Goal: Book appointment/travel/reservation

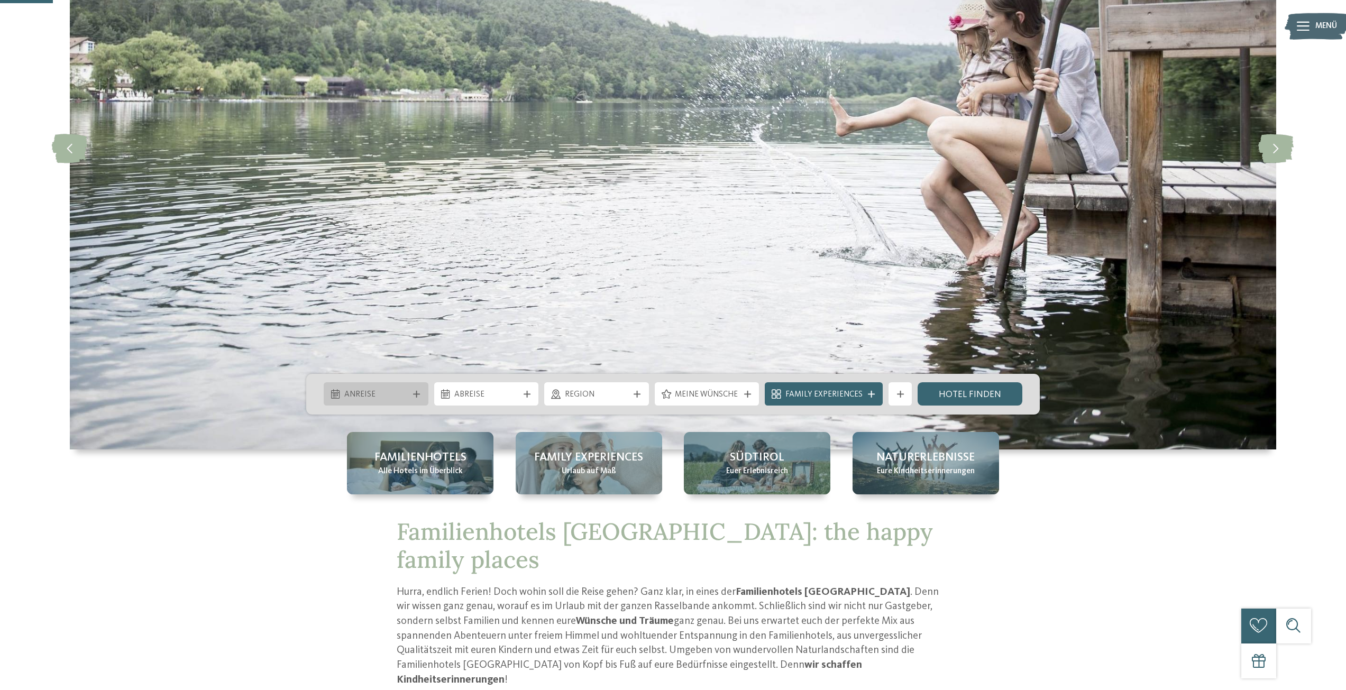
click at [416, 399] on div "Anreise" at bounding box center [376, 393] width 105 height 23
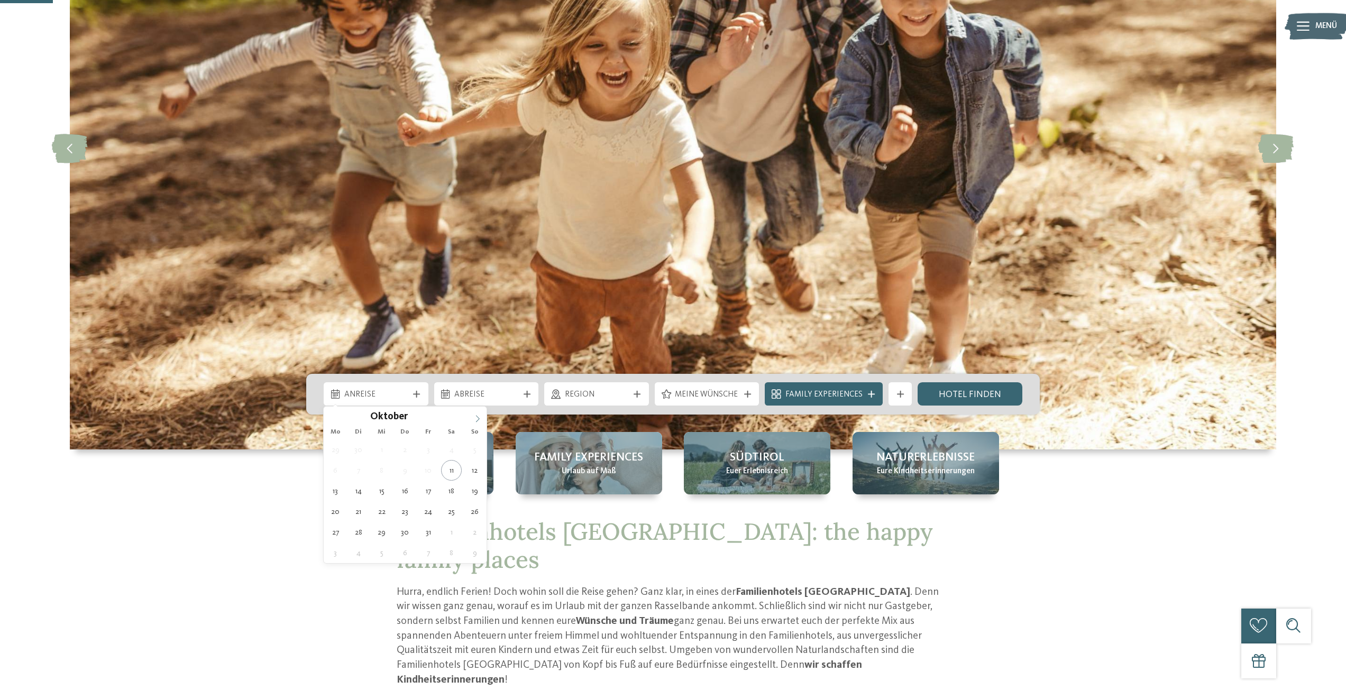
click at [479, 417] on icon at bounding box center [477, 418] width 7 height 7
type div "[DATE]"
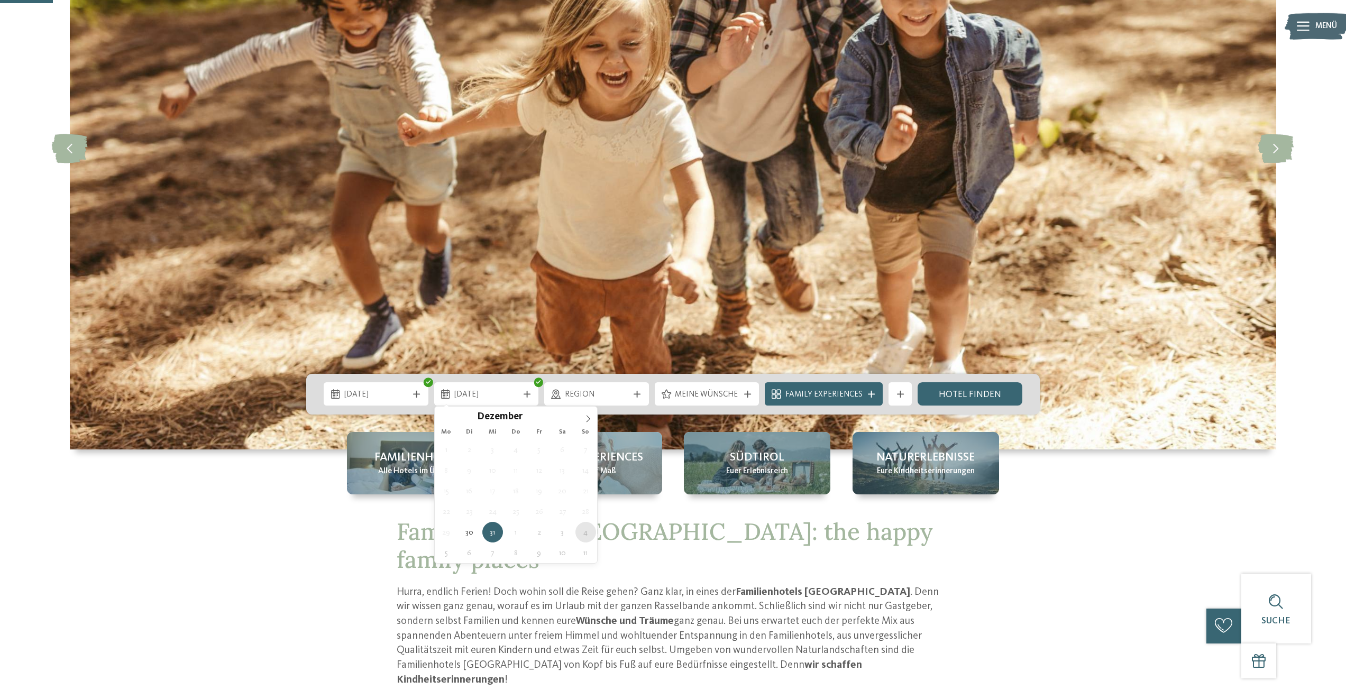
type div "[DATE]"
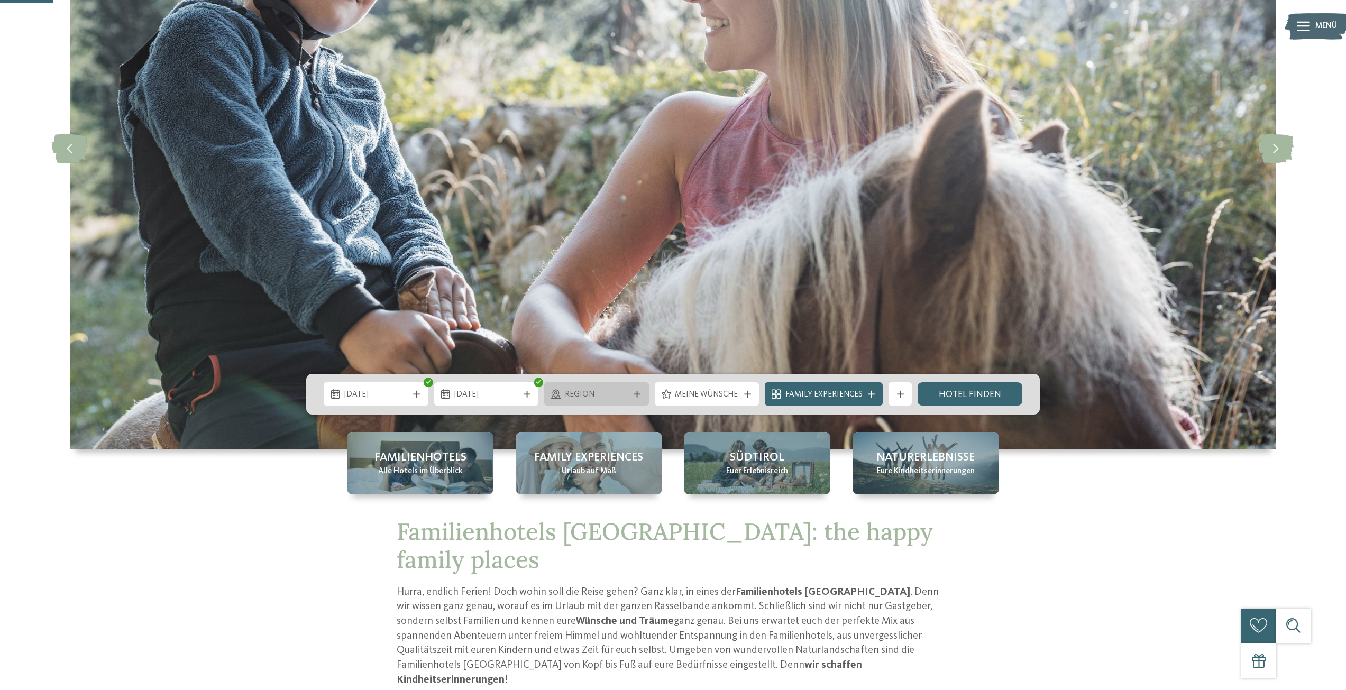
click at [639, 393] on icon at bounding box center [637, 394] width 7 height 7
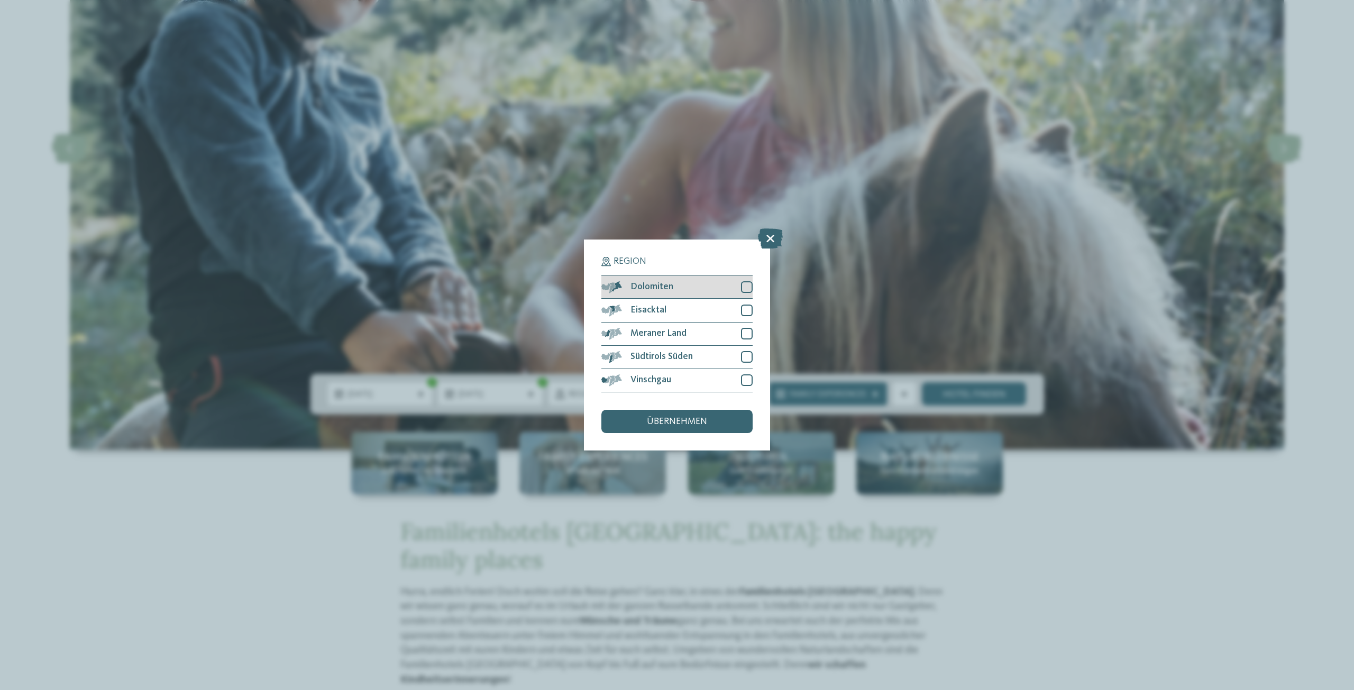
click at [746, 292] on div at bounding box center [747, 287] width 12 height 12
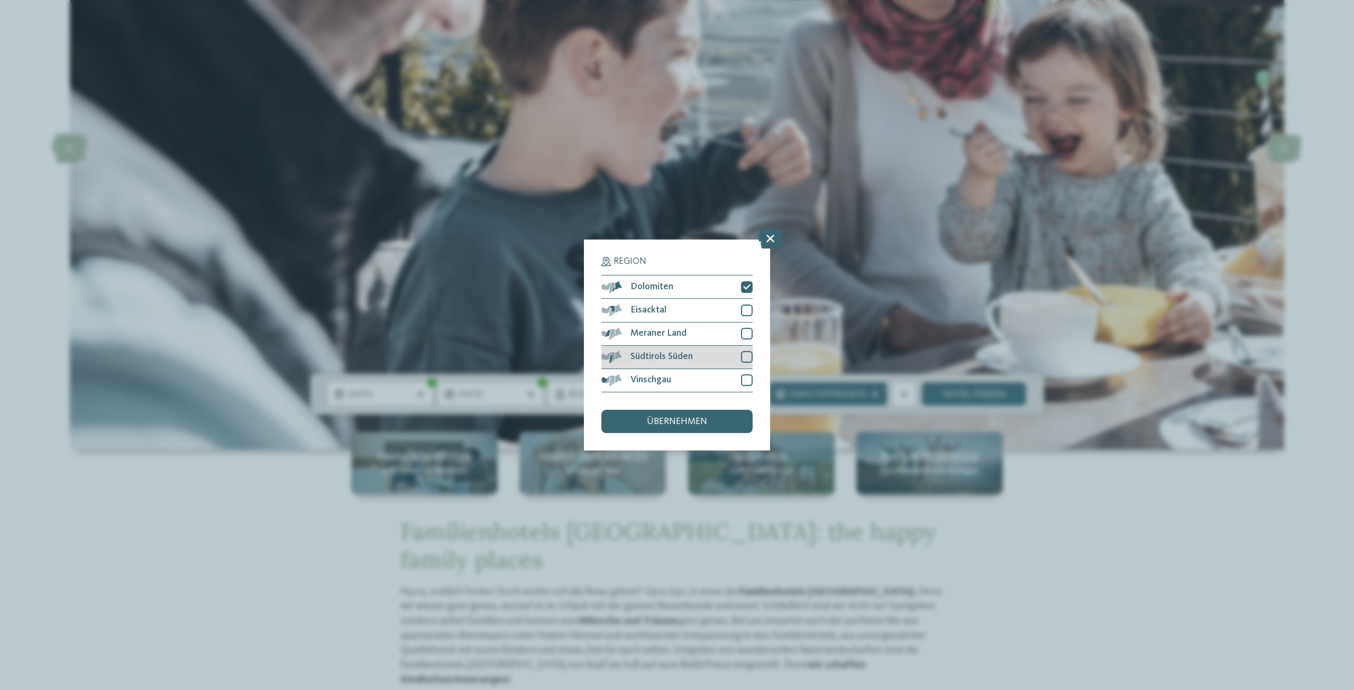
click at [745, 358] on div at bounding box center [747, 357] width 12 height 12
click at [747, 335] on div at bounding box center [747, 334] width 12 height 12
click at [744, 305] on div at bounding box center [747, 311] width 12 height 12
click at [745, 381] on div at bounding box center [747, 381] width 12 height 12
click at [728, 411] on div "übernehmen" at bounding box center [676, 421] width 151 height 23
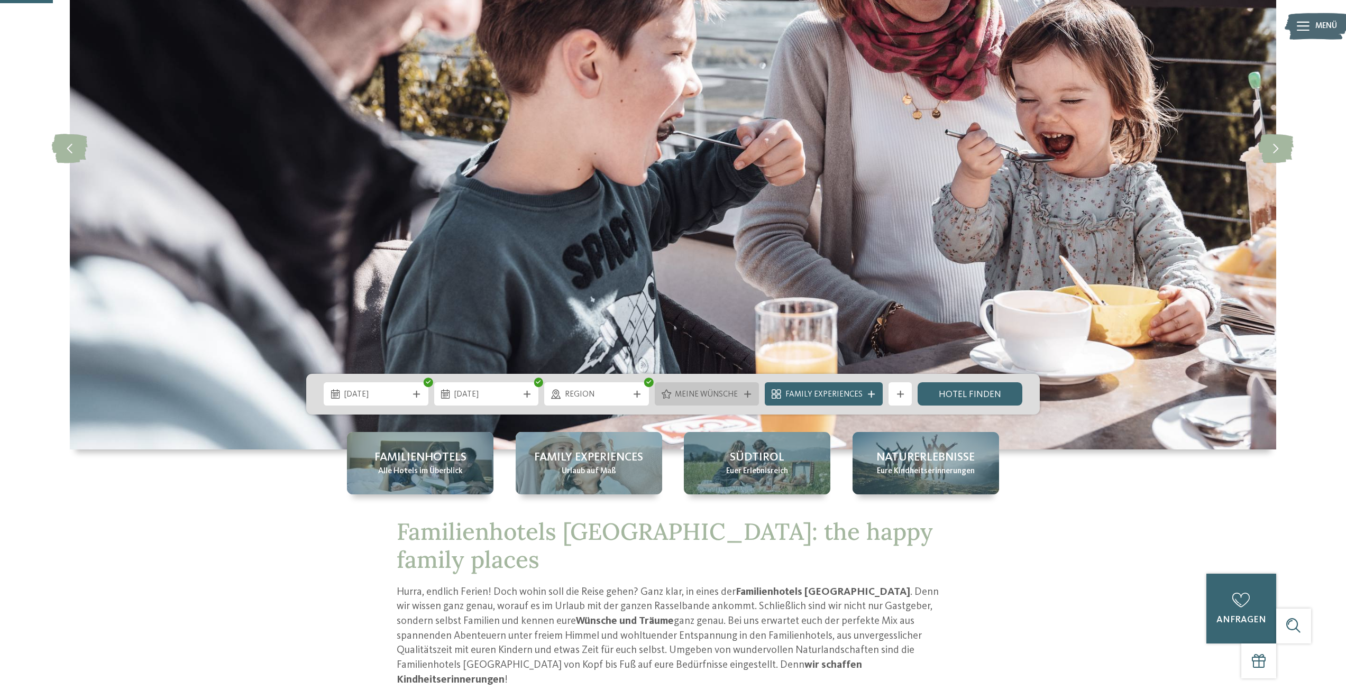
click at [751, 395] on icon at bounding box center [747, 394] width 7 height 7
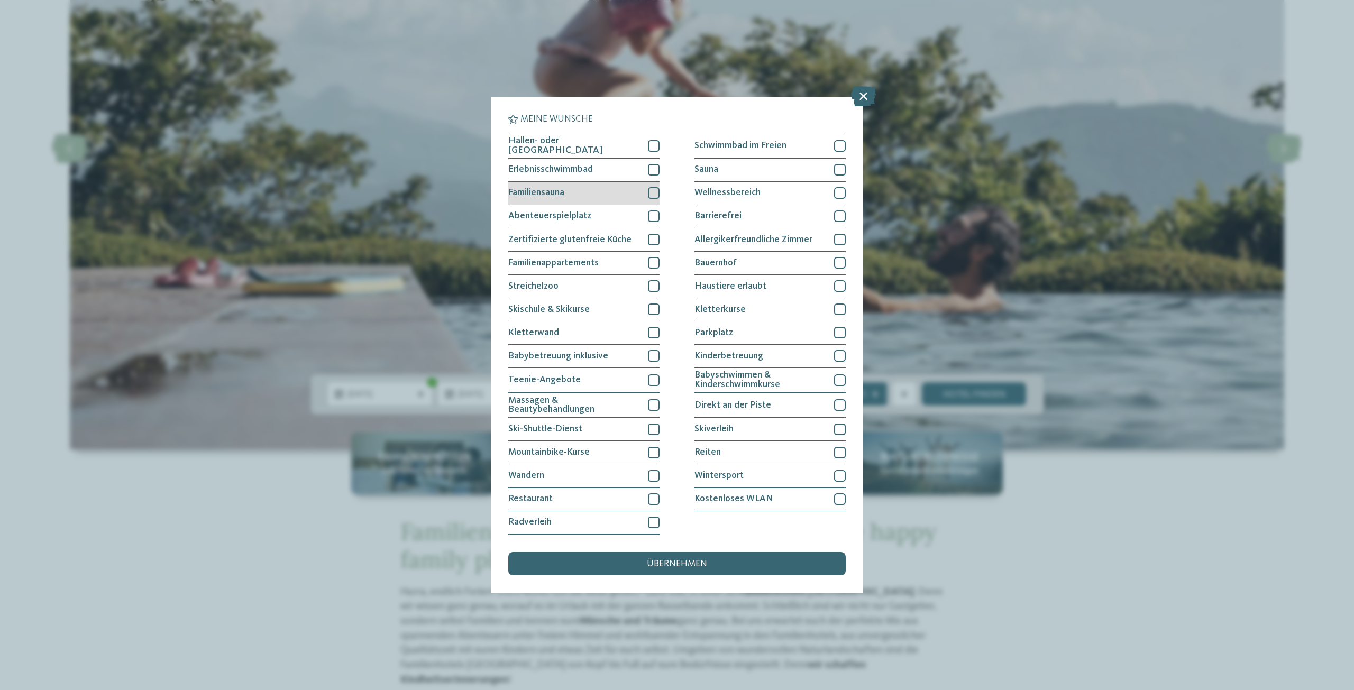
click at [650, 194] on div at bounding box center [654, 193] width 12 height 12
click at [650, 194] on icon at bounding box center [653, 193] width 7 height 7
click at [834, 167] on div "Sauna" at bounding box center [770, 170] width 151 height 23
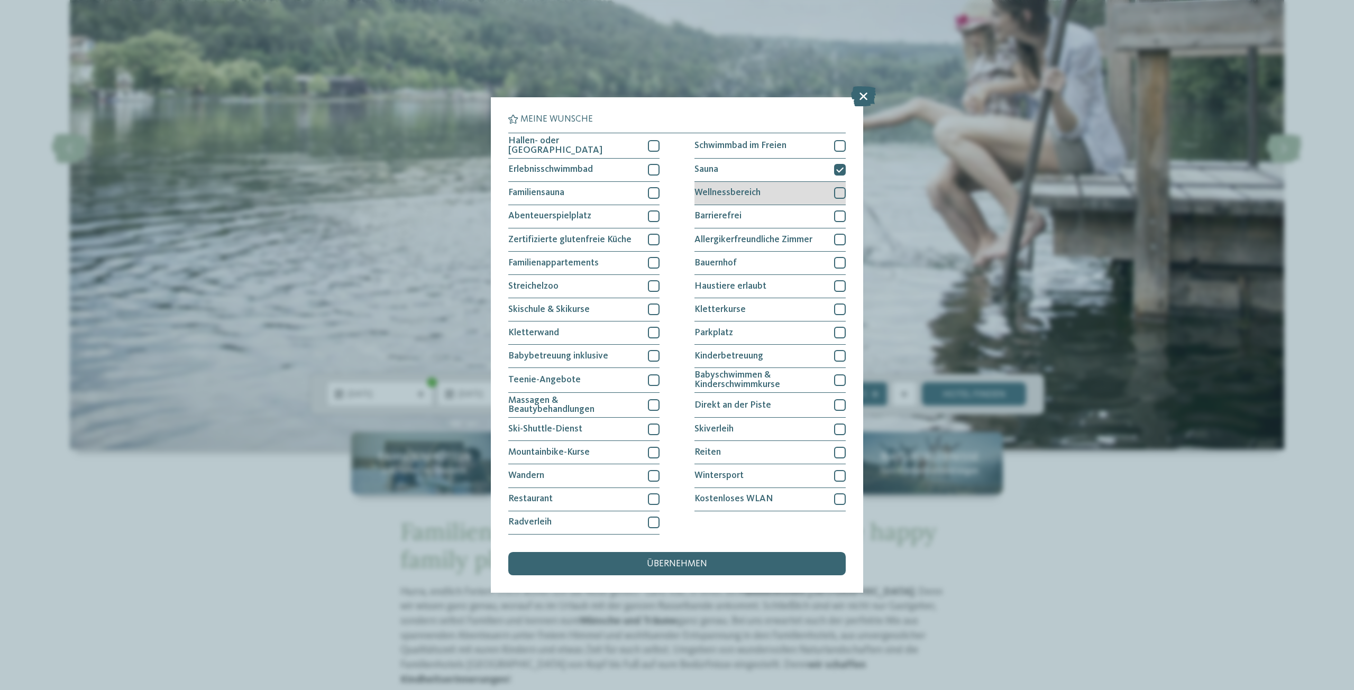
click at [837, 197] on div at bounding box center [840, 193] width 12 height 12
click at [840, 335] on div at bounding box center [840, 333] width 12 height 12
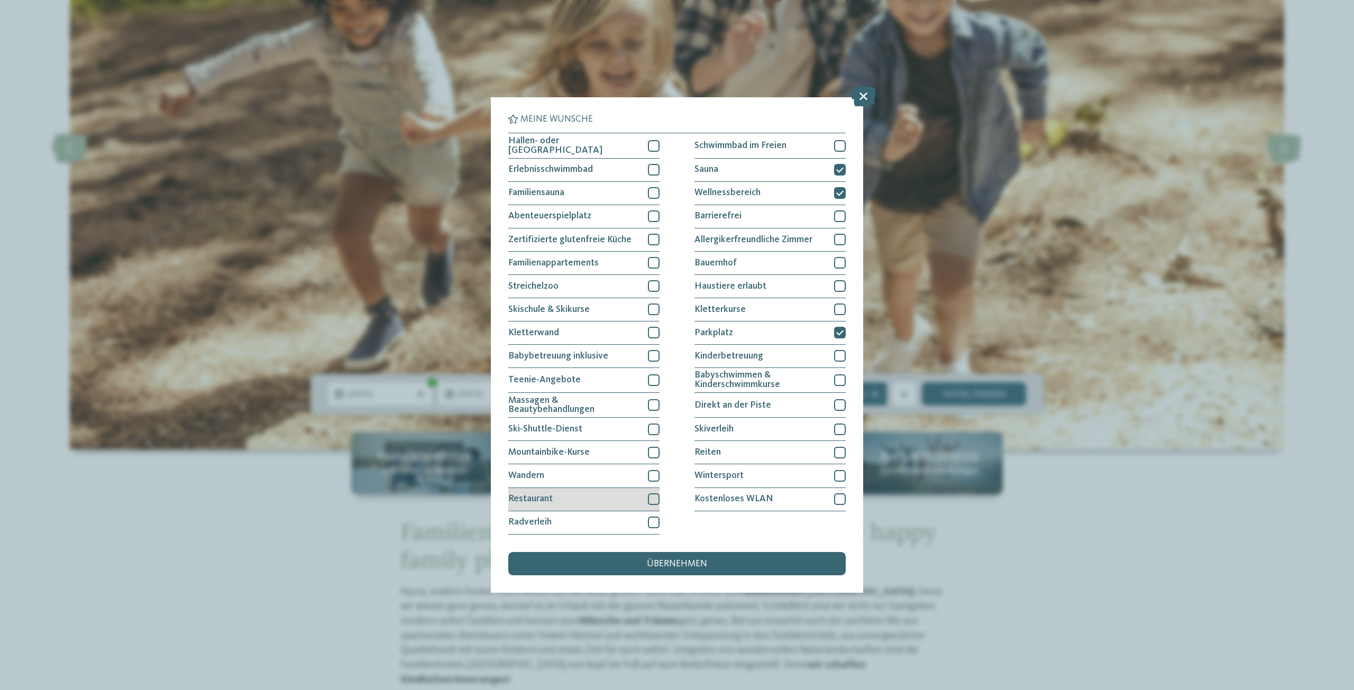
click at [651, 498] on div at bounding box center [654, 500] width 12 height 12
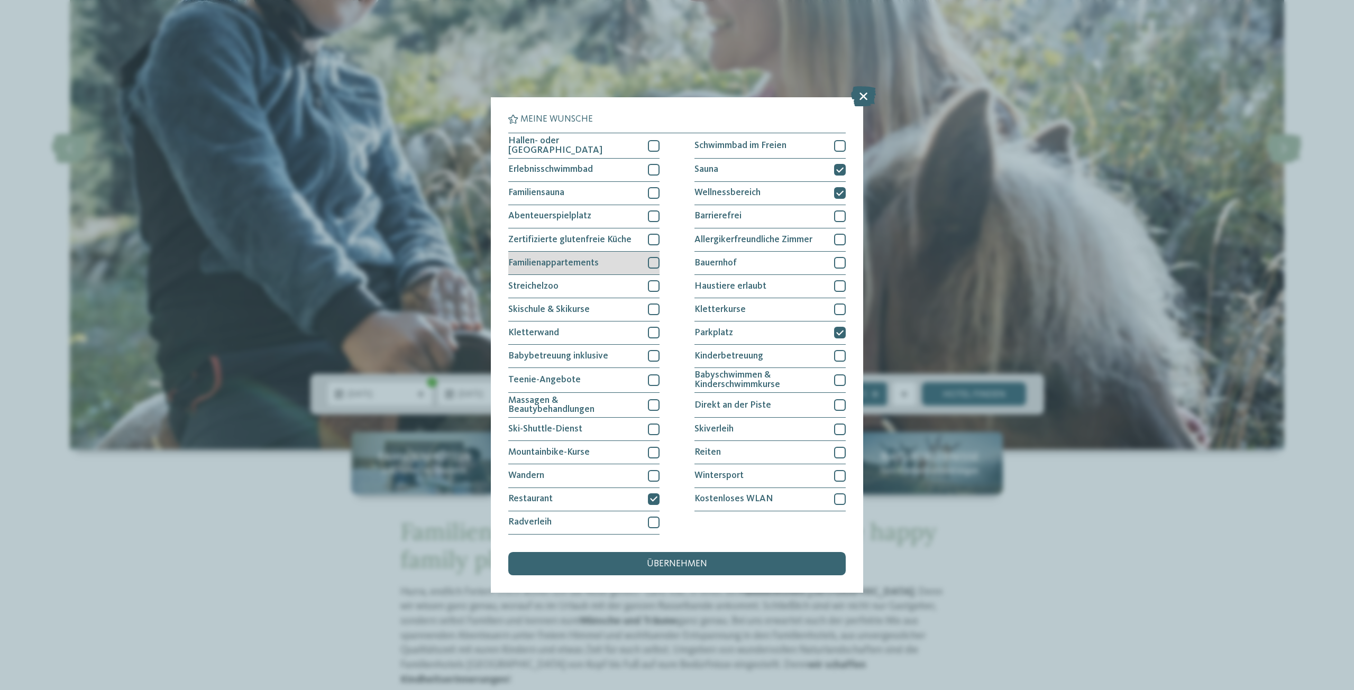
click at [649, 267] on div at bounding box center [654, 263] width 12 height 12
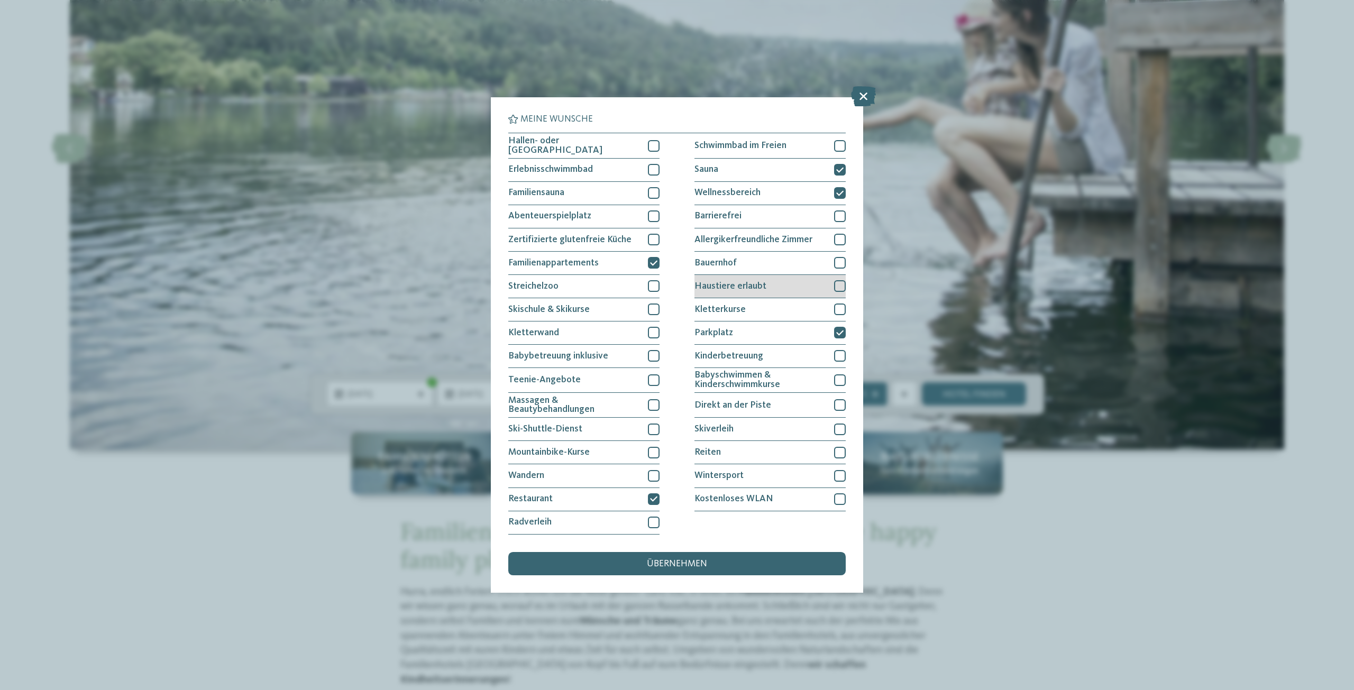
click at [840, 285] on div at bounding box center [840, 286] width 12 height 12
click at [681, 558] on div "übernehmen" at bounding box center [677, 563] width 338 height 23
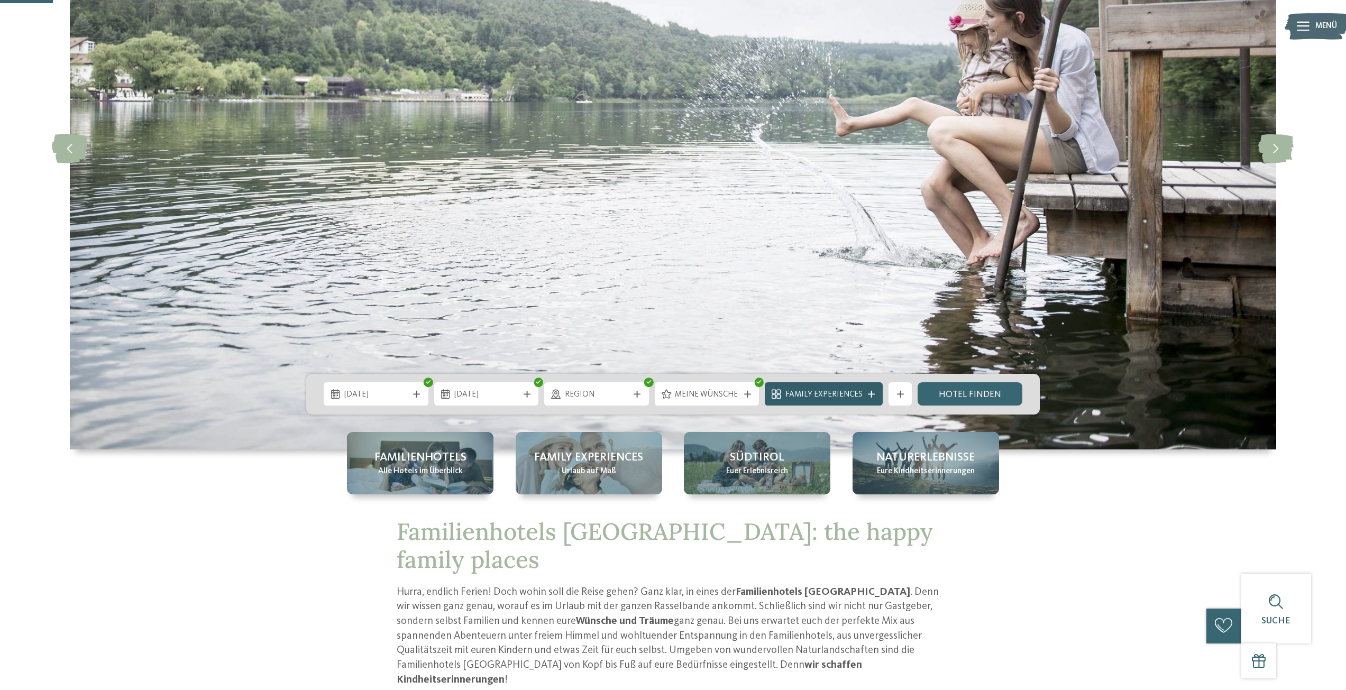
click at [873, 397] on icon at bounding box center [871, 394] width 7 height 7
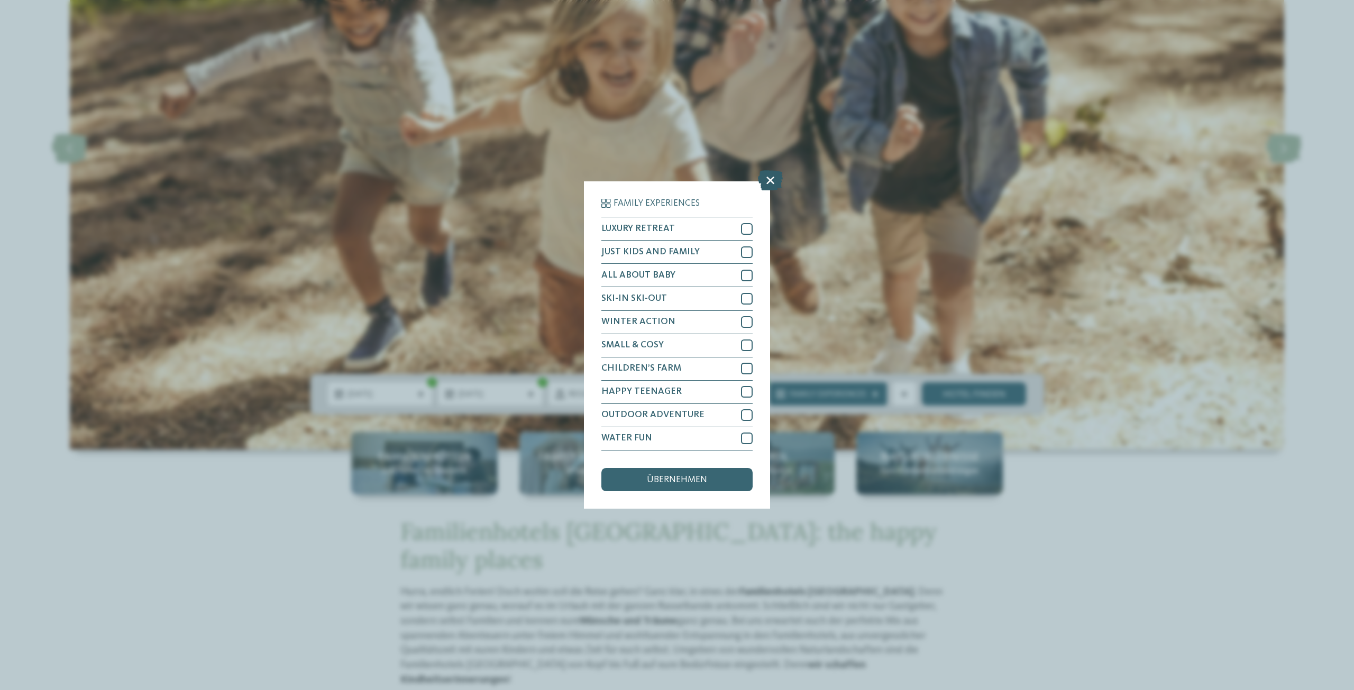
click at [771, 185] on icon at bounding box center [770, 181] width 25 height 20
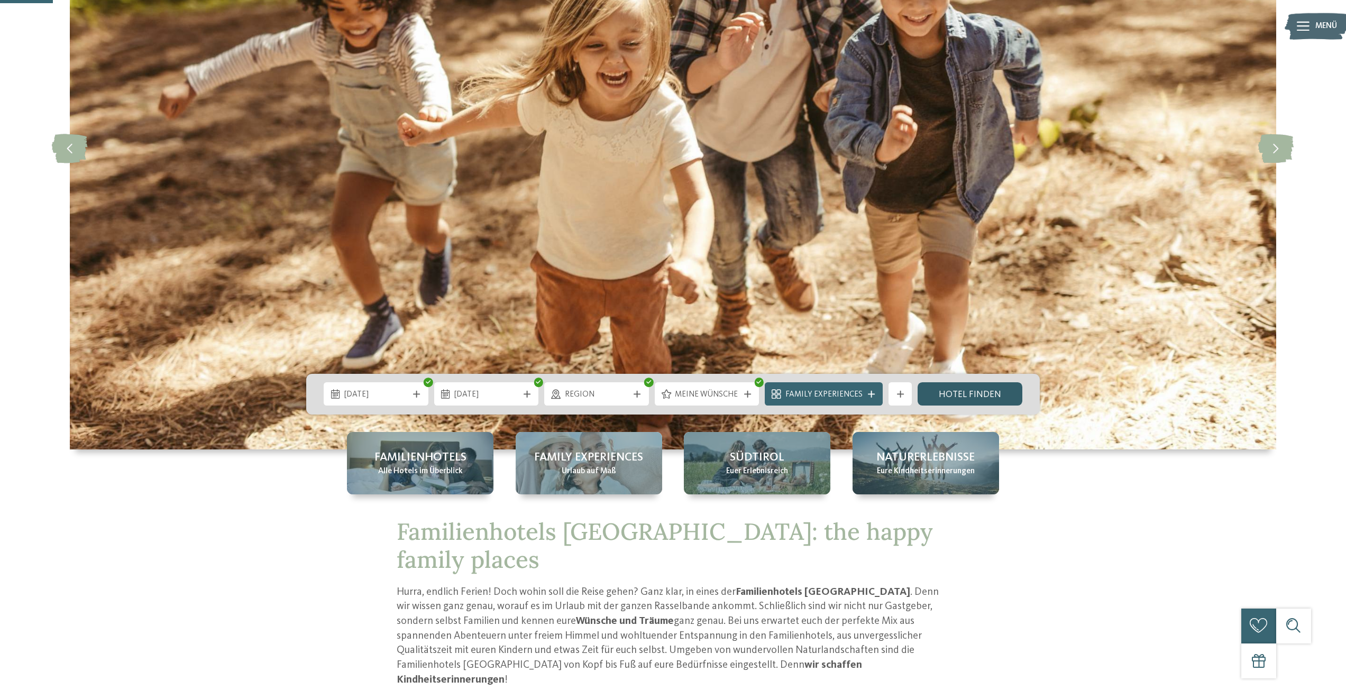
click at [983, 397] on link "Hotel finden" at bounding box center [970, 393] width 105 height 23
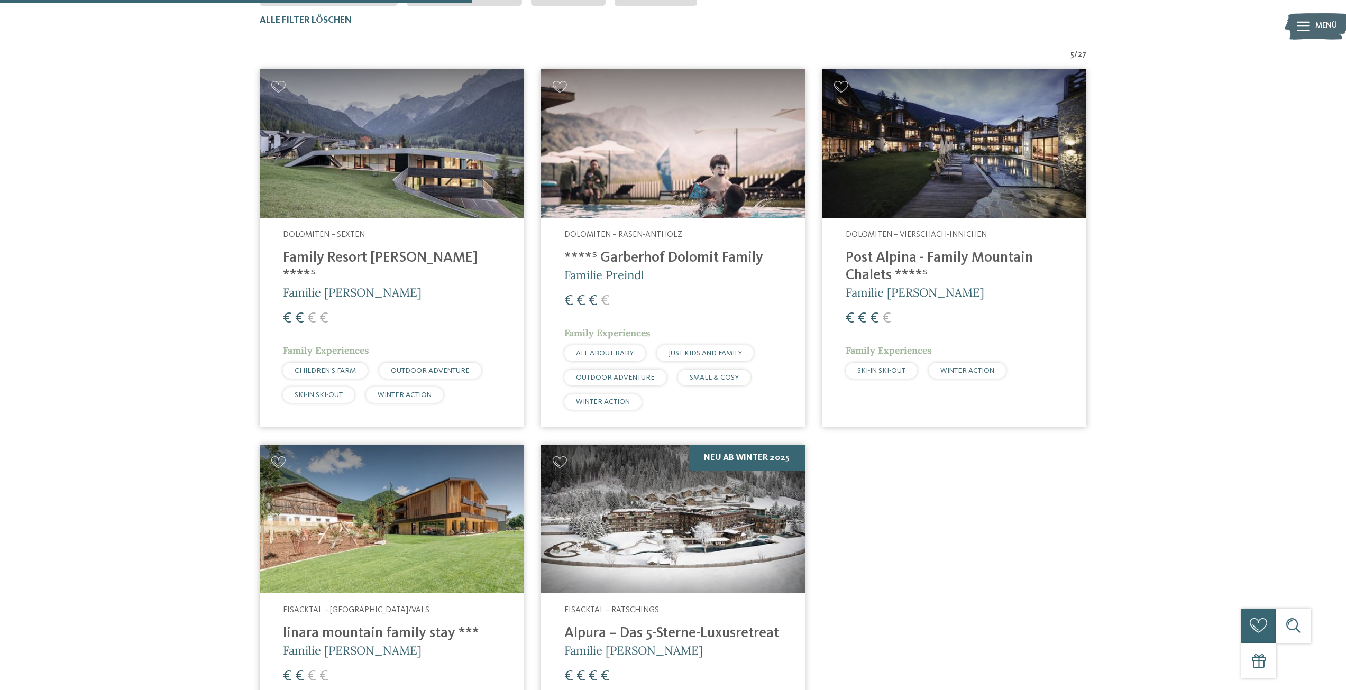
scroll to position [417, 0]
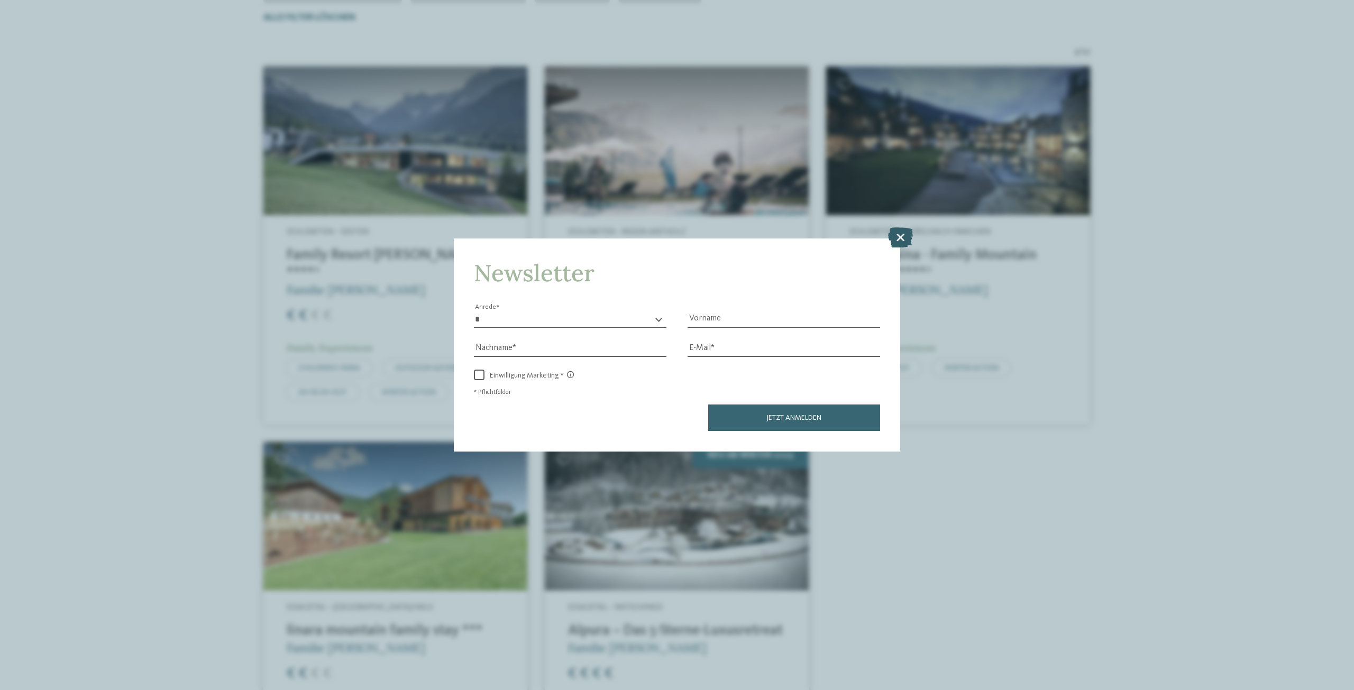
click at [896, 239] on icon at bounding box center [900, 237] width 25 height 20
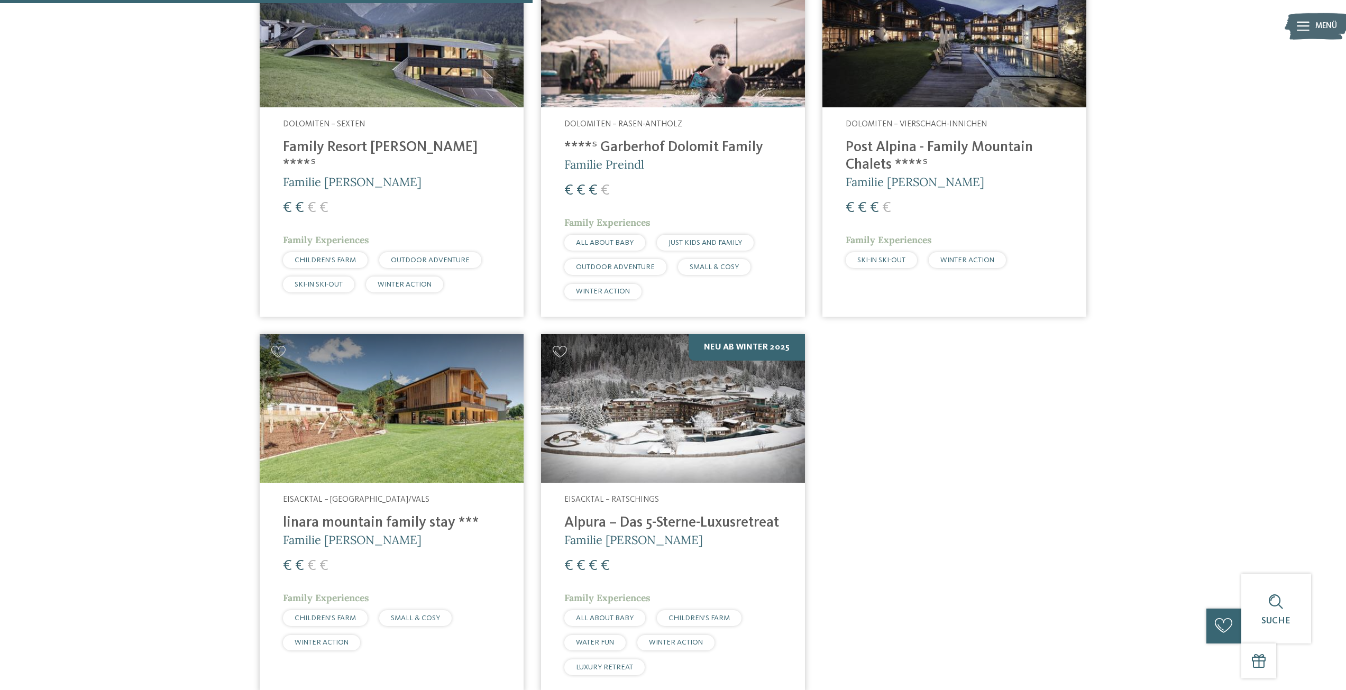
scroll to position [576, 0]
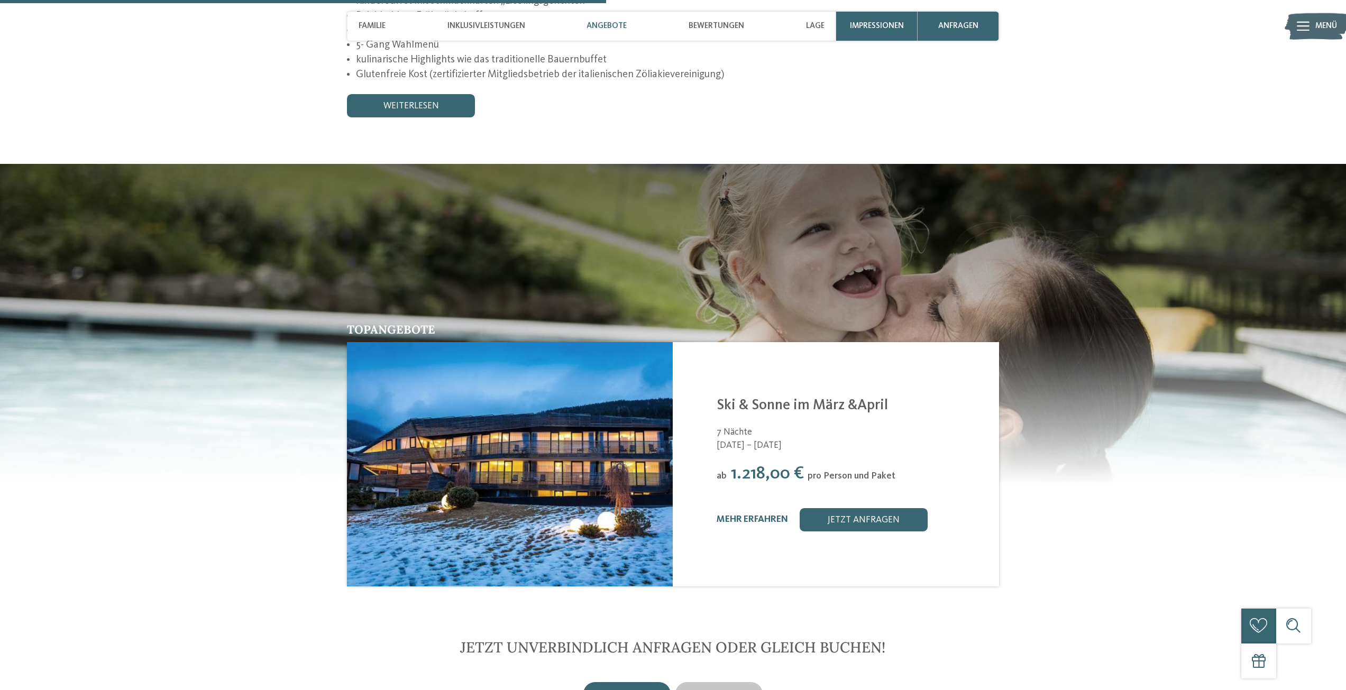
scroll to position [1640, 0]
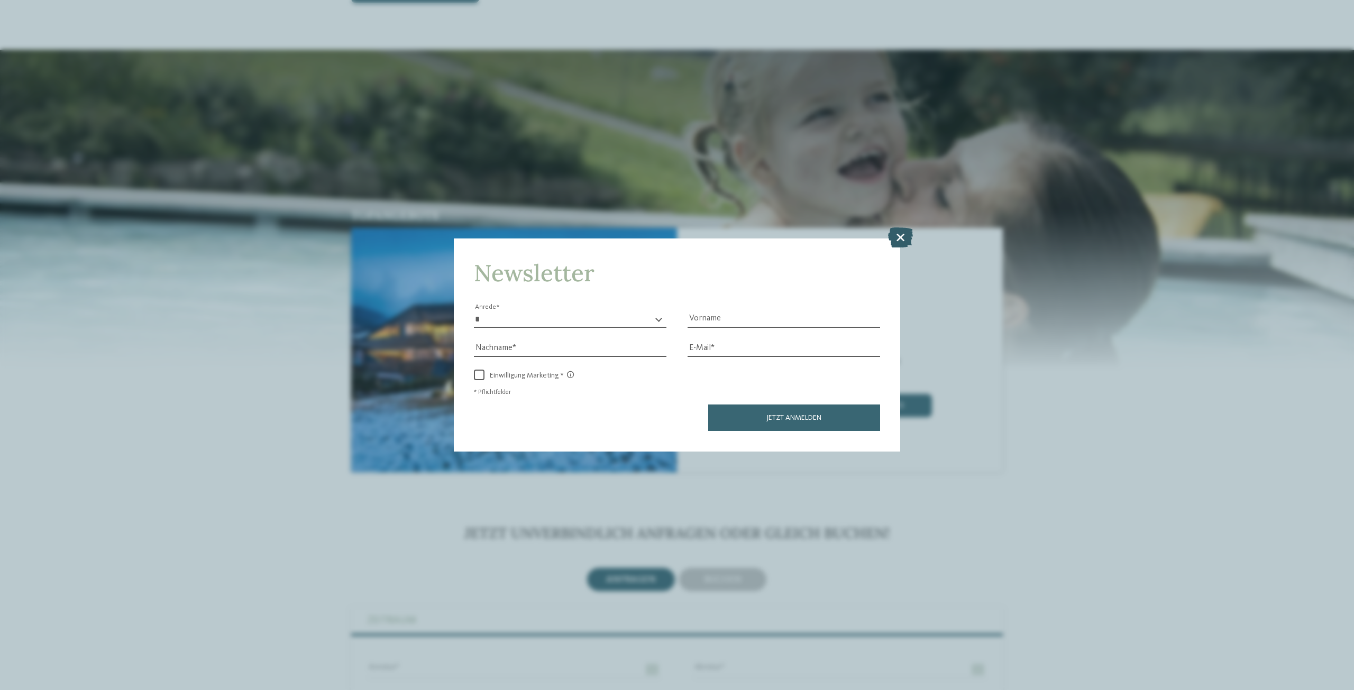
click at [896, 242] on icon at bounding box center [900, 237] width 25 height 20
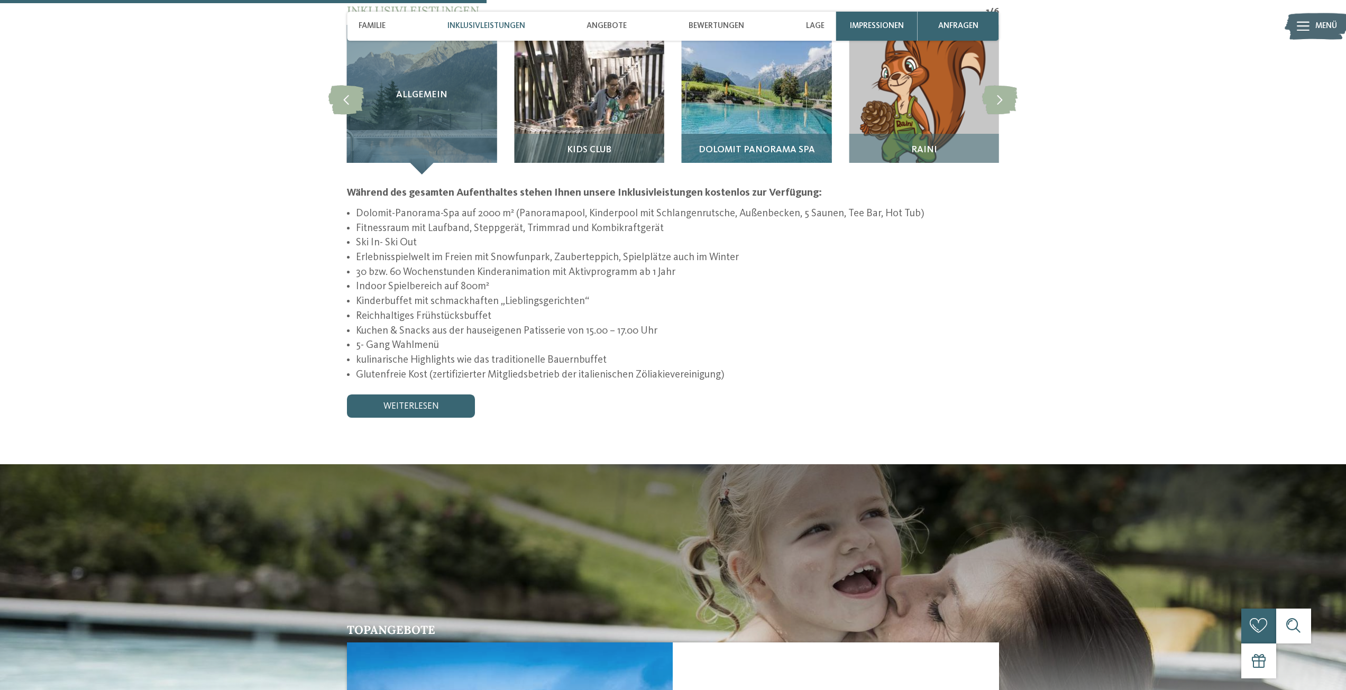
scroll to position [1111, 0]
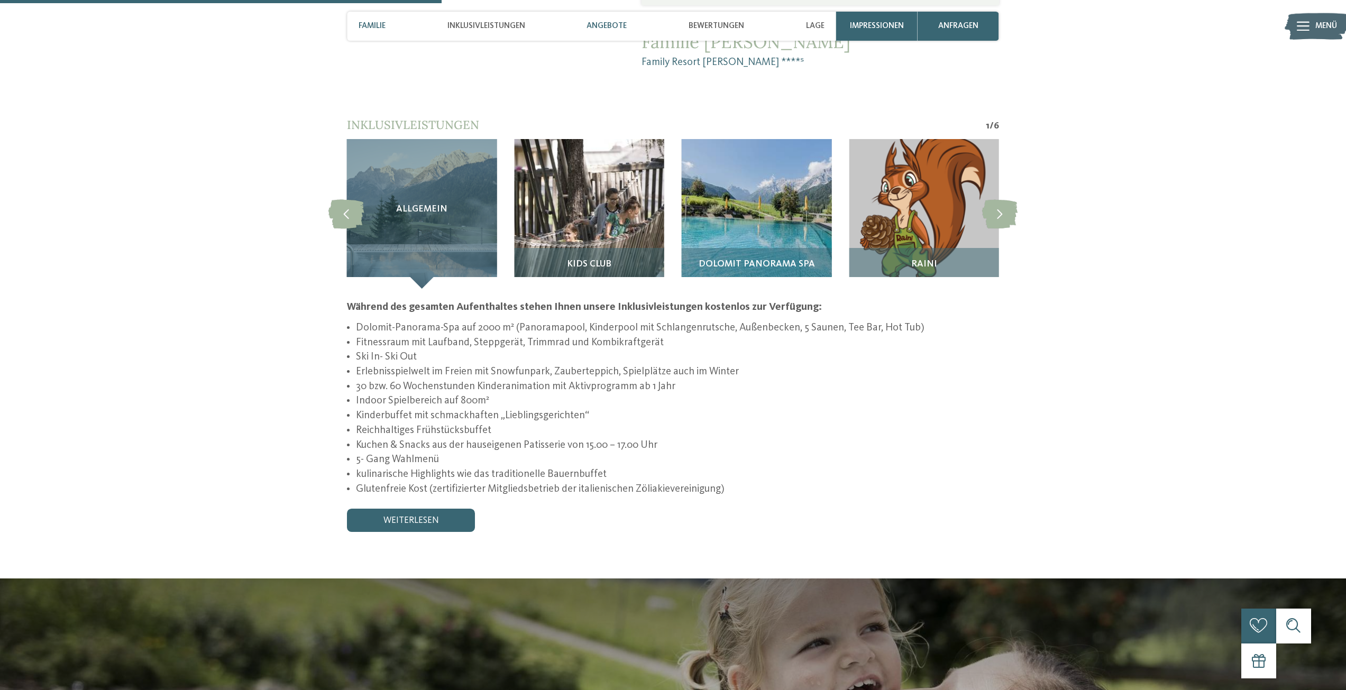
click at [594, 25] on span "Angebote" at bounding box center [607, 26] width 40 height 10
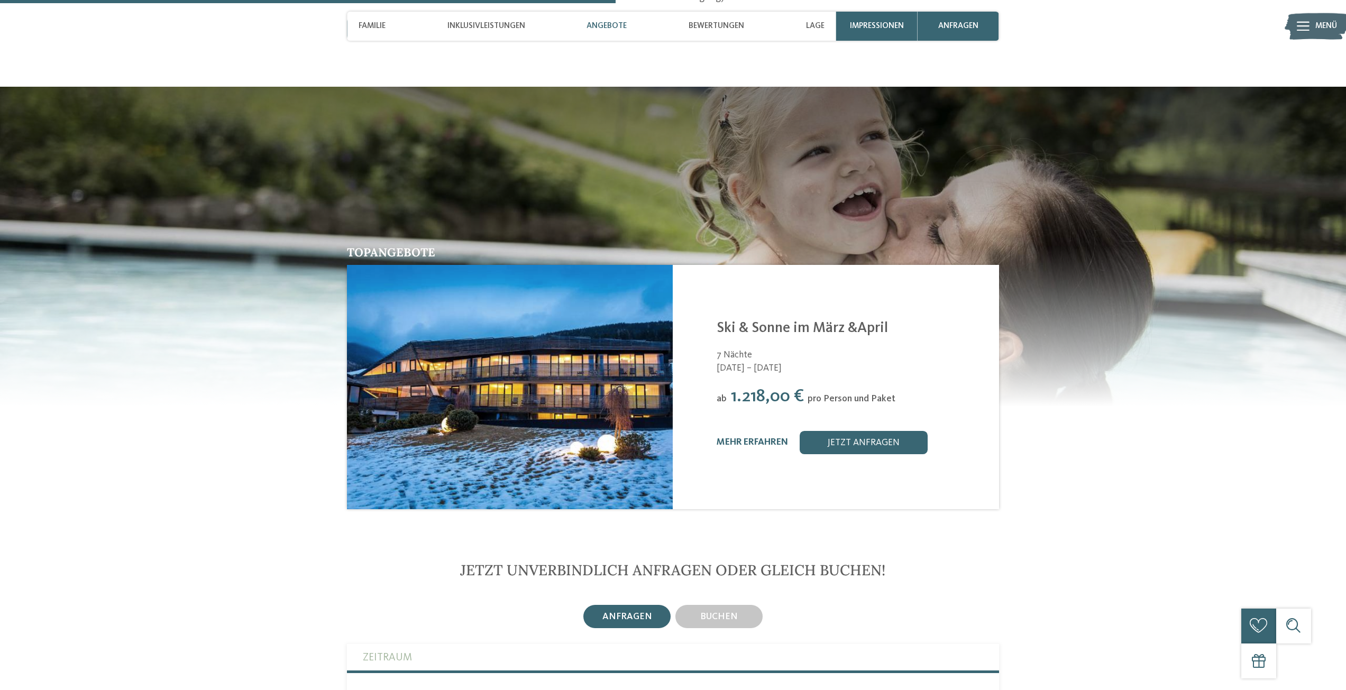
scroll to position [1603, 0]
click at [489, 26] on span "Inklusivleistungen" at bounding box center [487, 26] width 78 height 10
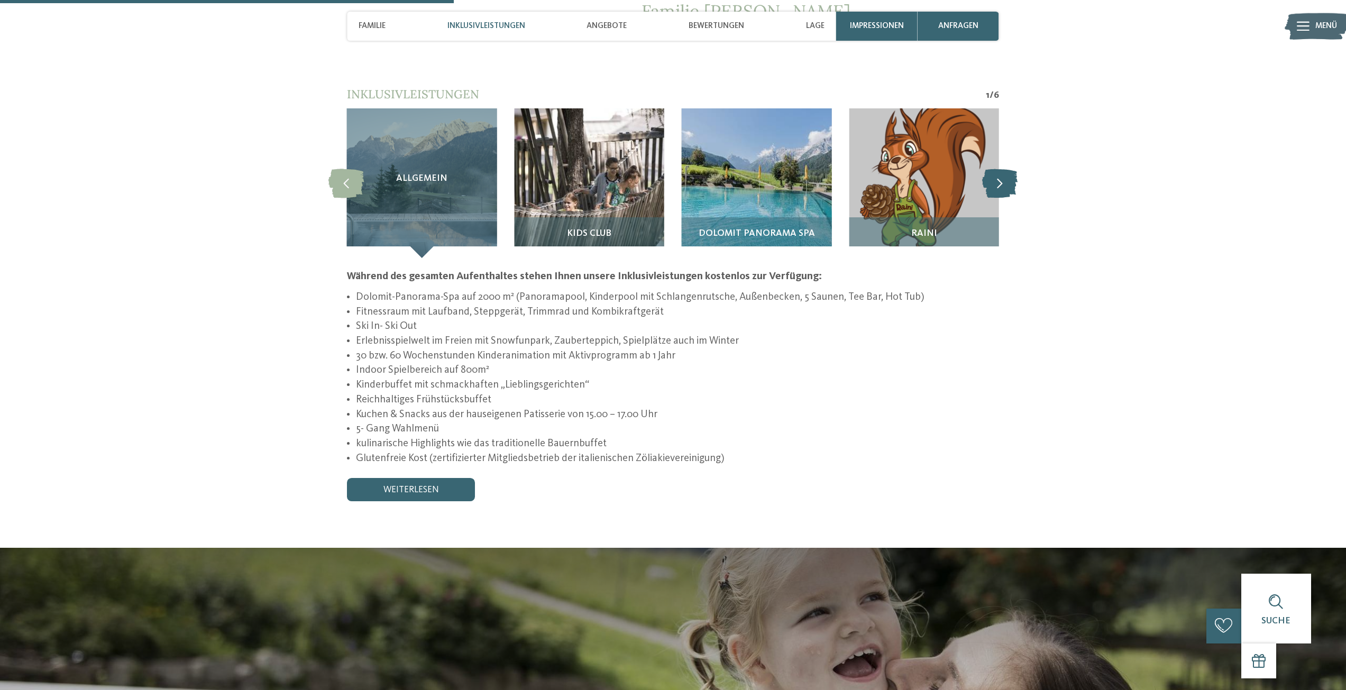
click at [992, 169] on icon at bounding box center [999, 183] width 35 height 29
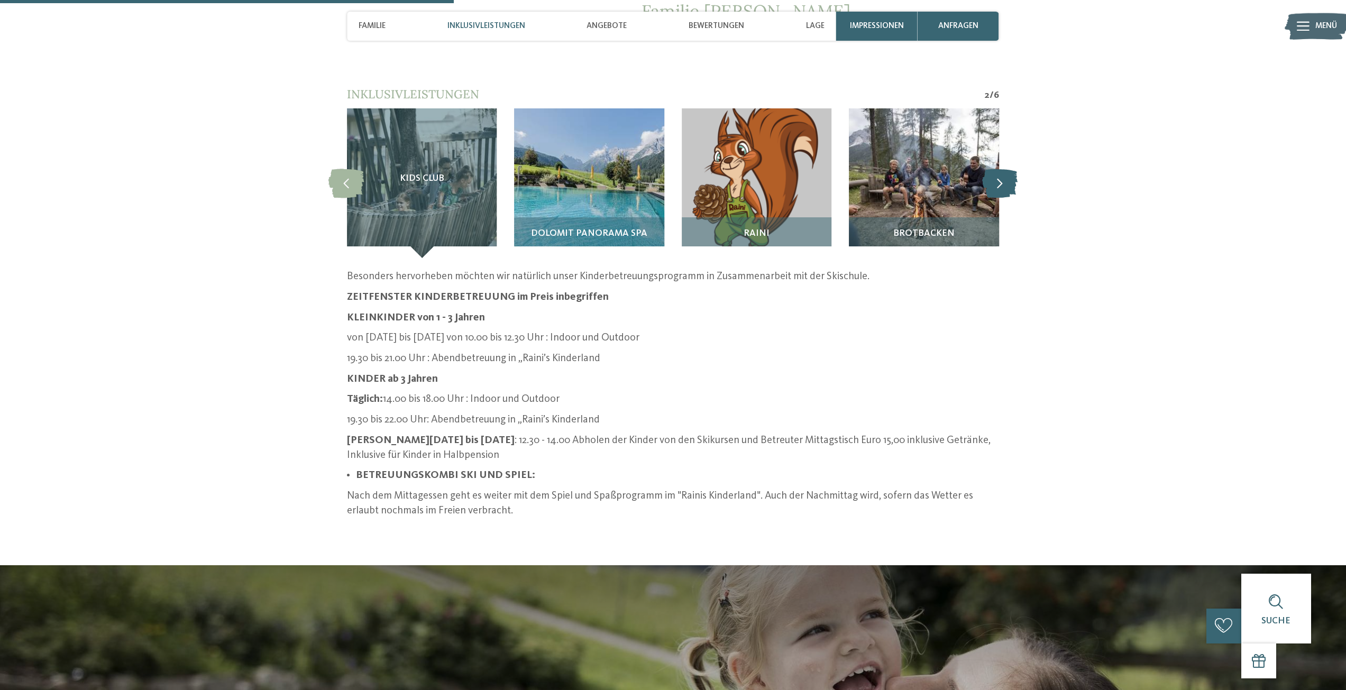
click at [992, 169] on icon at bounding box center [999, 183] width 35 height 29
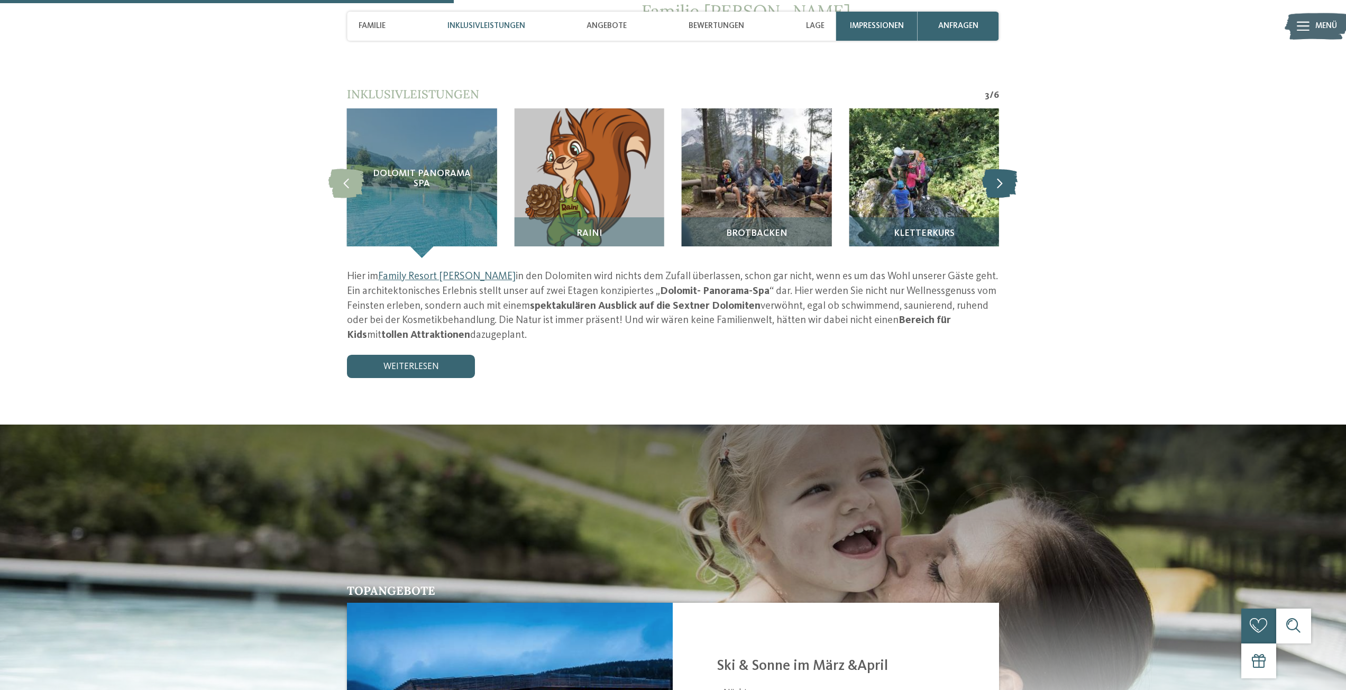
click at [992, 169] on icon at bounding box center [999, 183] width 35 height 29
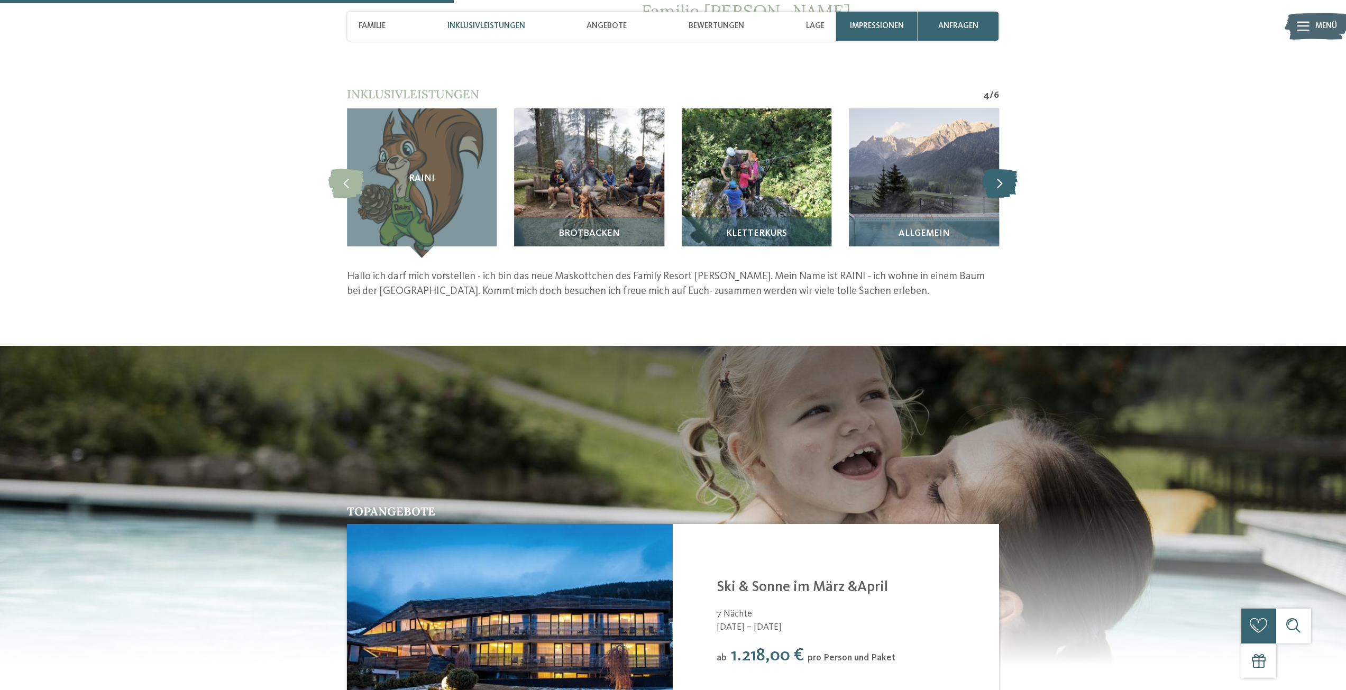
click at [992, 169] on icon at bounding box center [999, 183] width 35 height 29
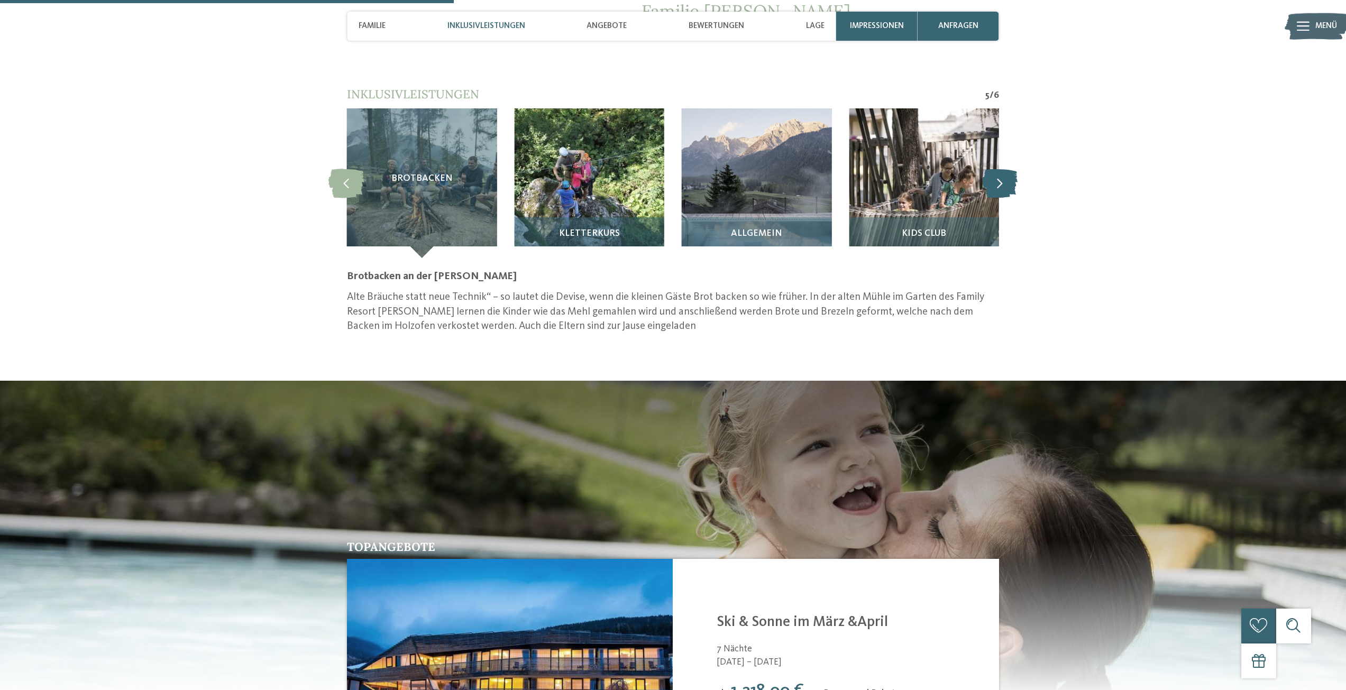
click at [992, 169] on icon at bounding box center [999, 183] width 35 height 29
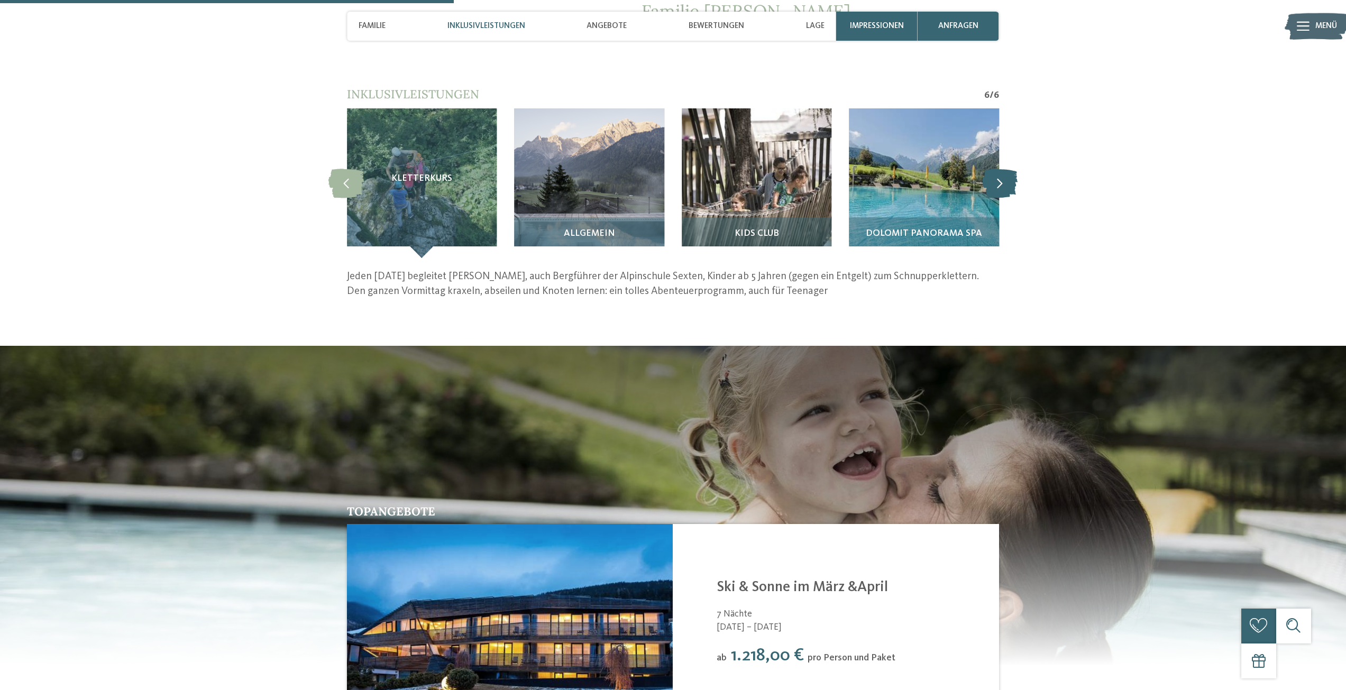
click at [992, 169] on icon at bounding box center [999, 183] width 35 height 29
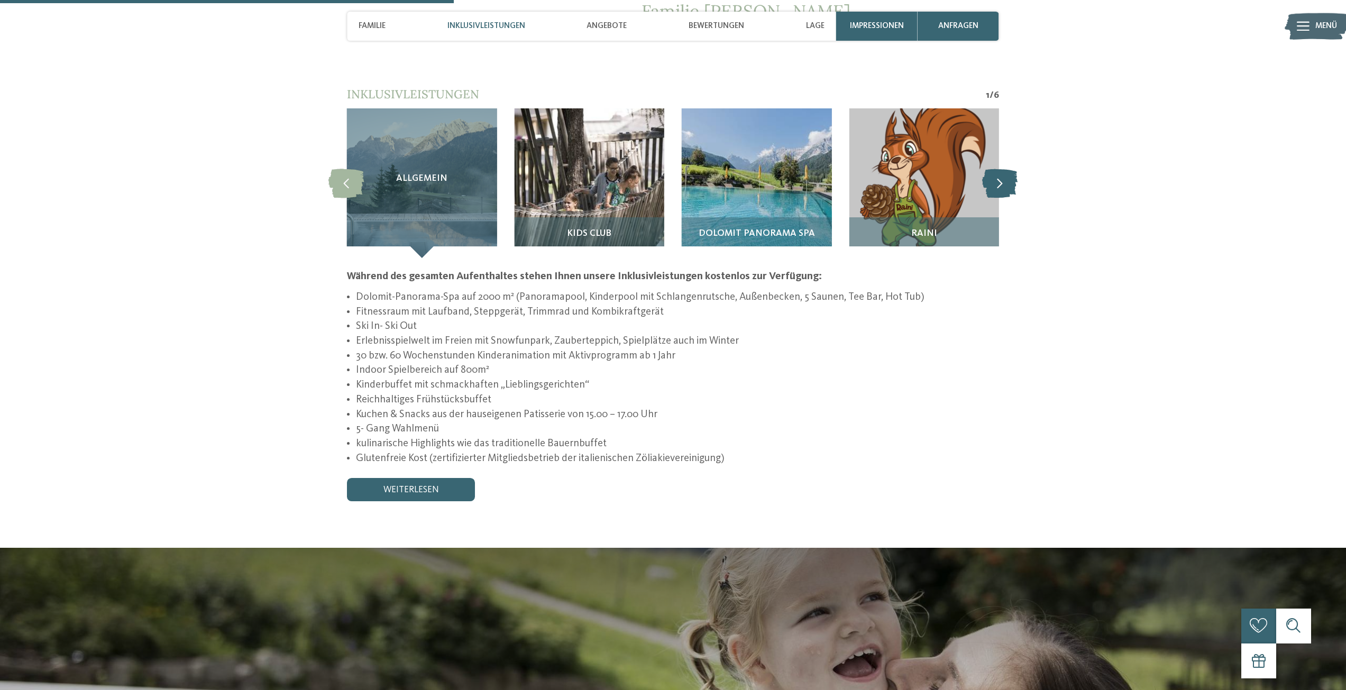
click at [992, 169] on icon at bounding box center [999, 183] width 35 height 29
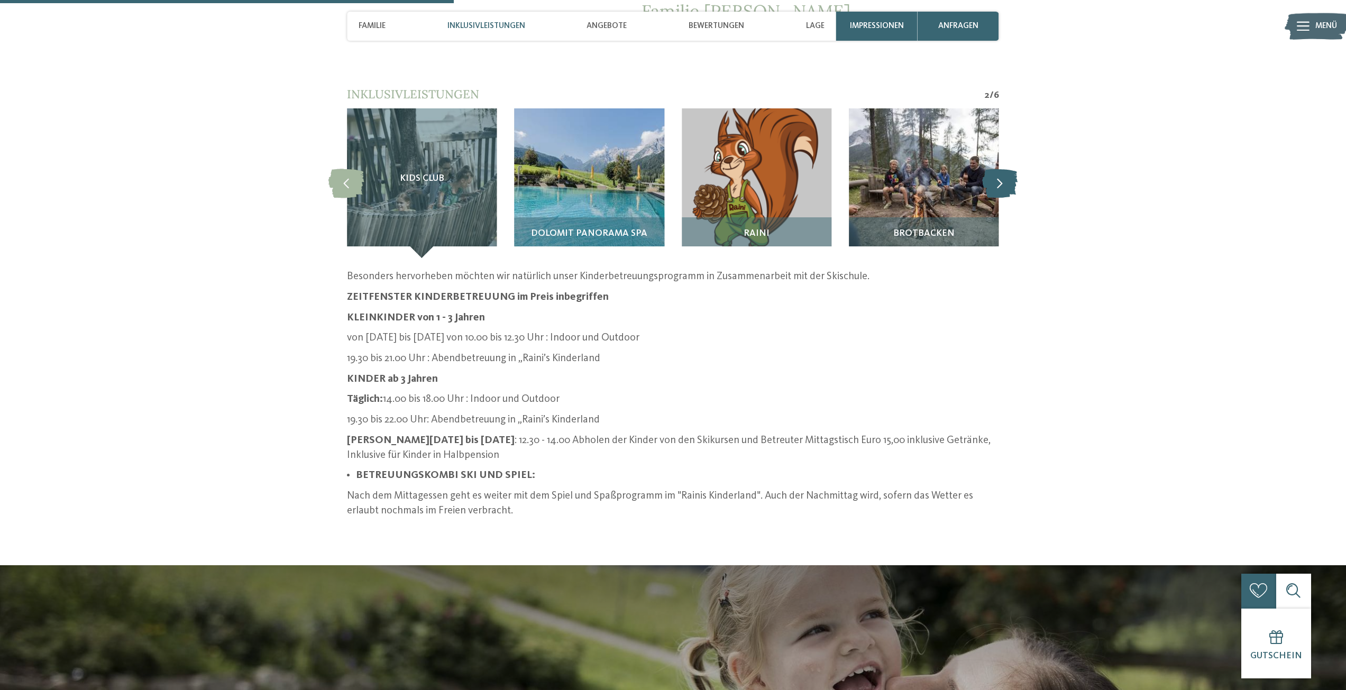
click at [992, 169] on icon at bounding box center [999, 183] width 35 height 29
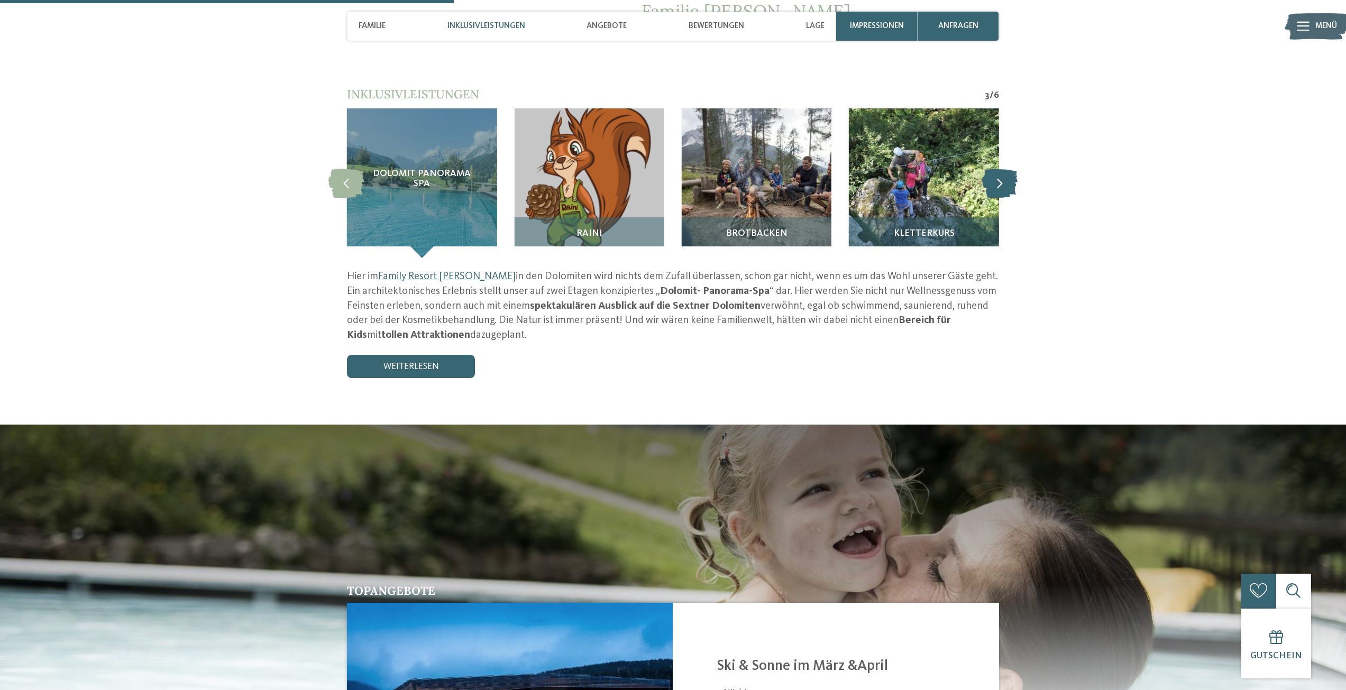
click at [992, 169] on icon at bounding box center [999, 183] width 35 height 29
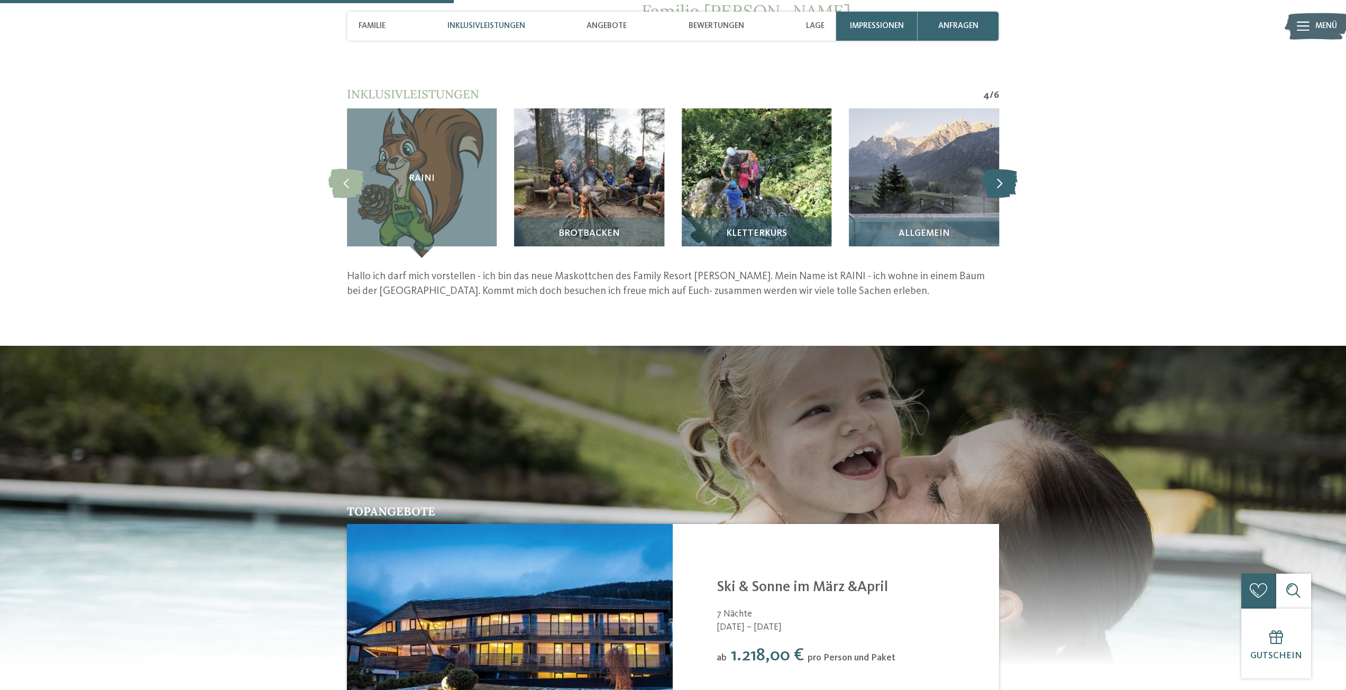
click at [992, 169] on icon at bounding box center [999, 183] width 35 height 29
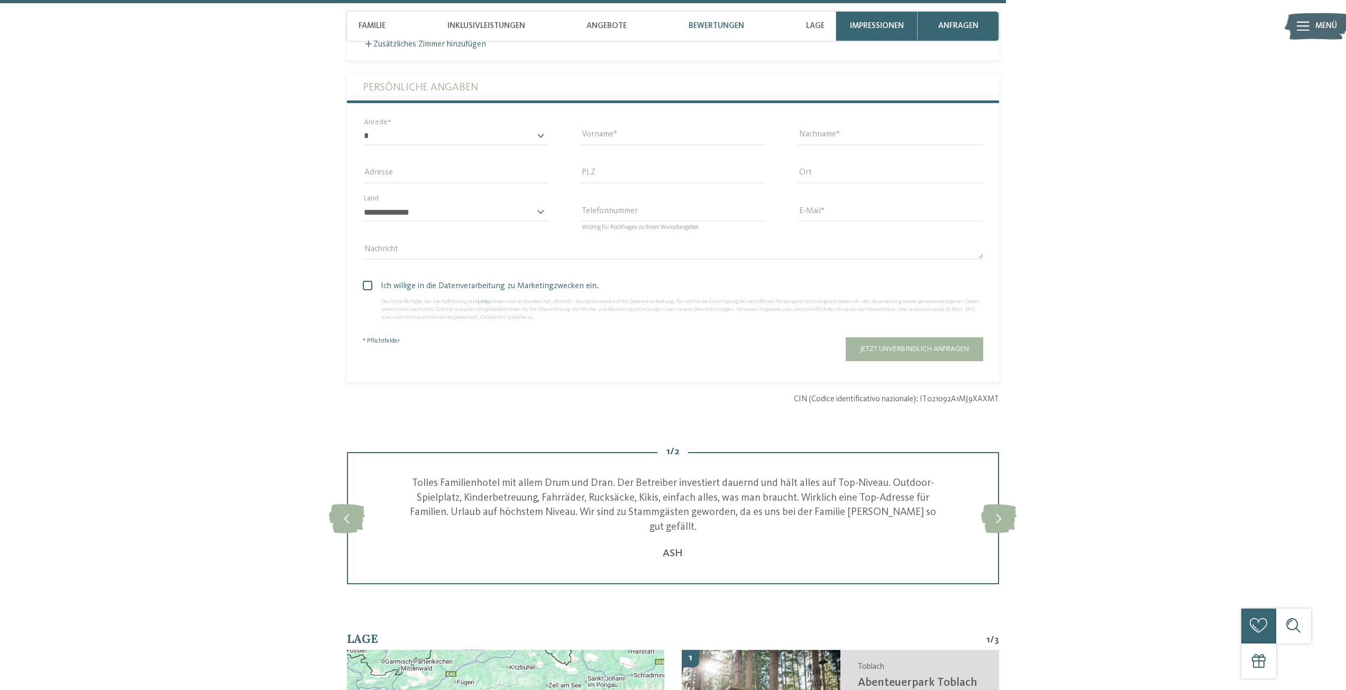
scroll to position [2729, 0]
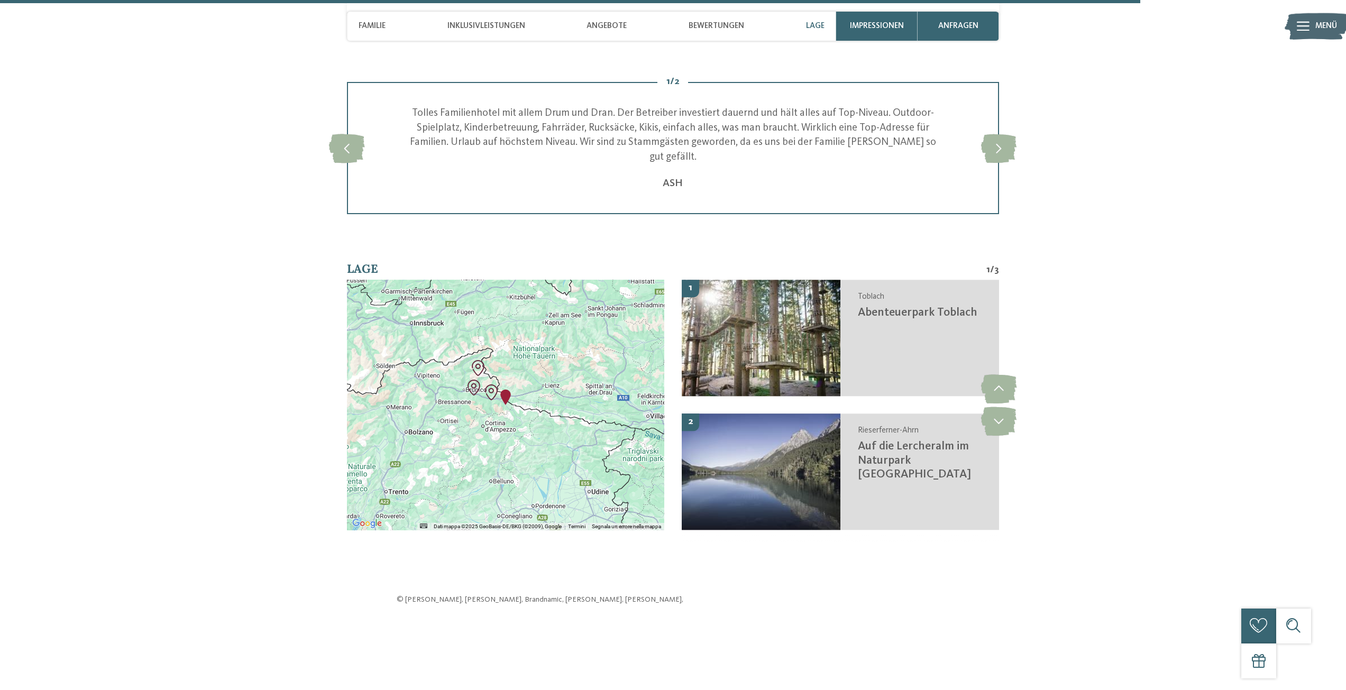
drag, startPoint x: 882, startPoint y: 149, endPoint x: 1191, endPoint y: 140, distance: 308.6
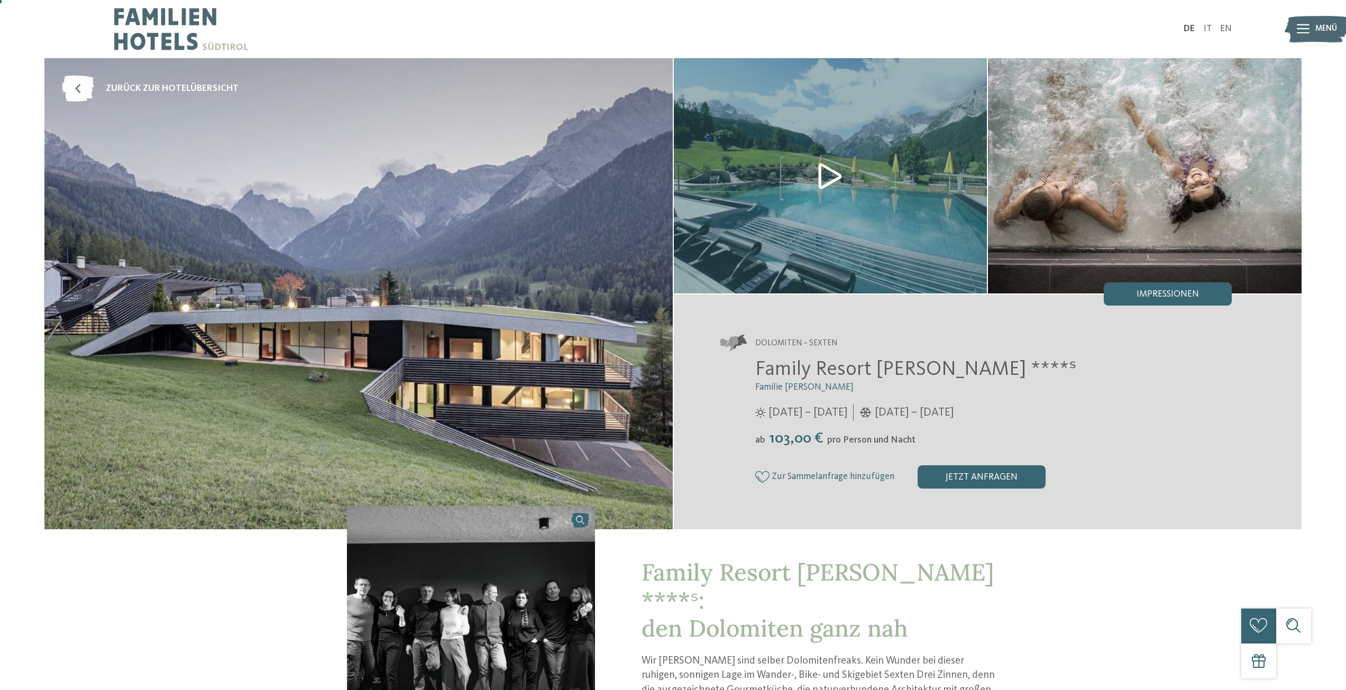
scroll to position [317, 0]
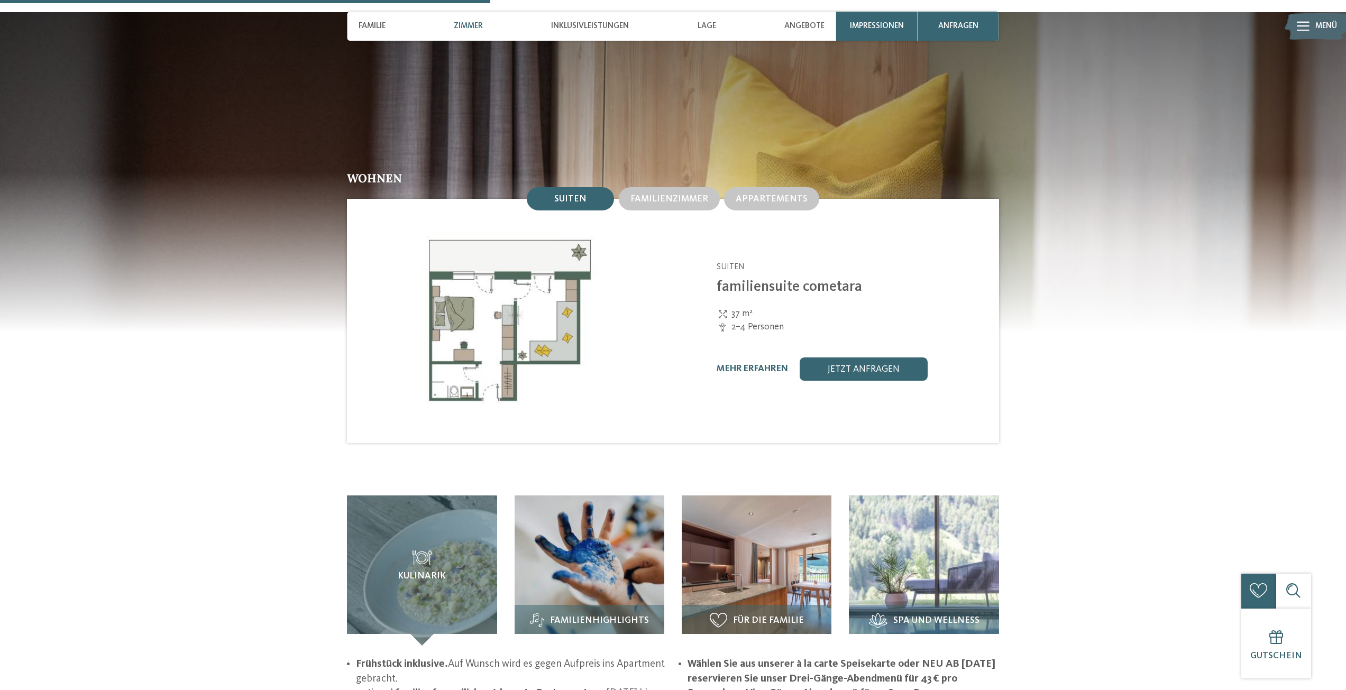
scroll to position [1270, 0]
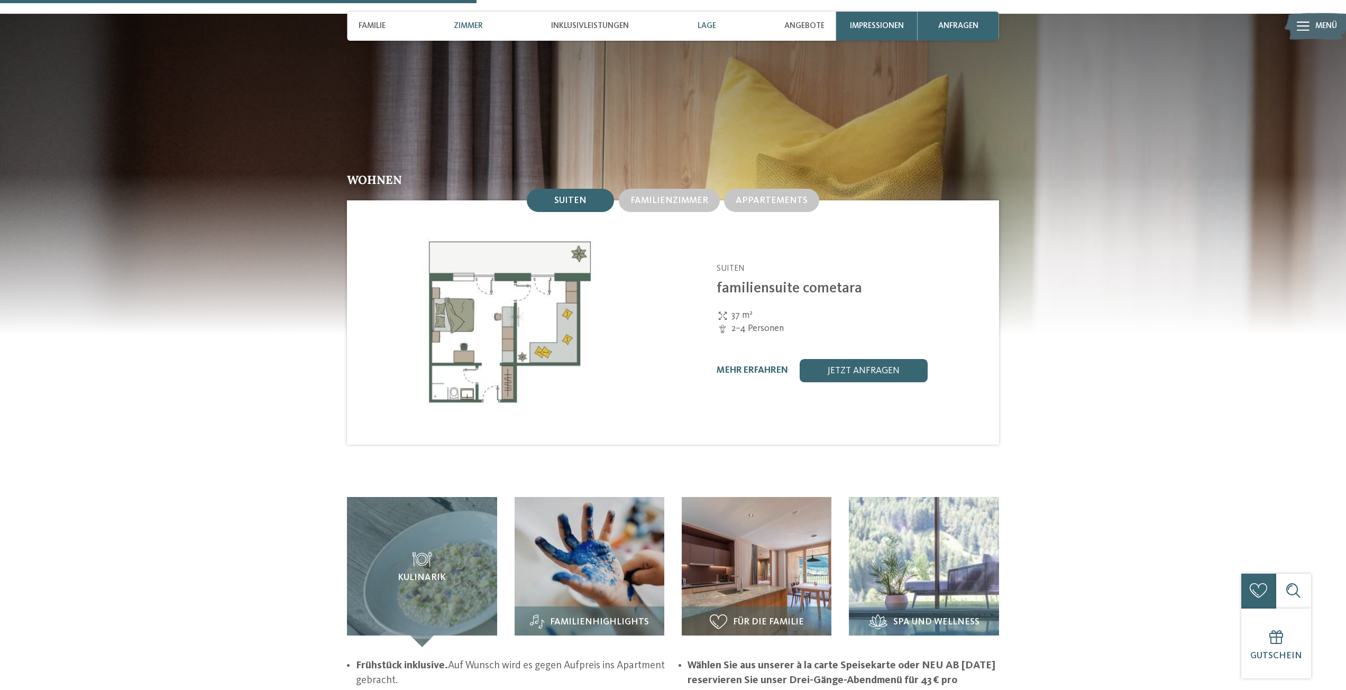
click at [712, 29] on span "Lage" at bounding box center [707, 26] width 19 height 10
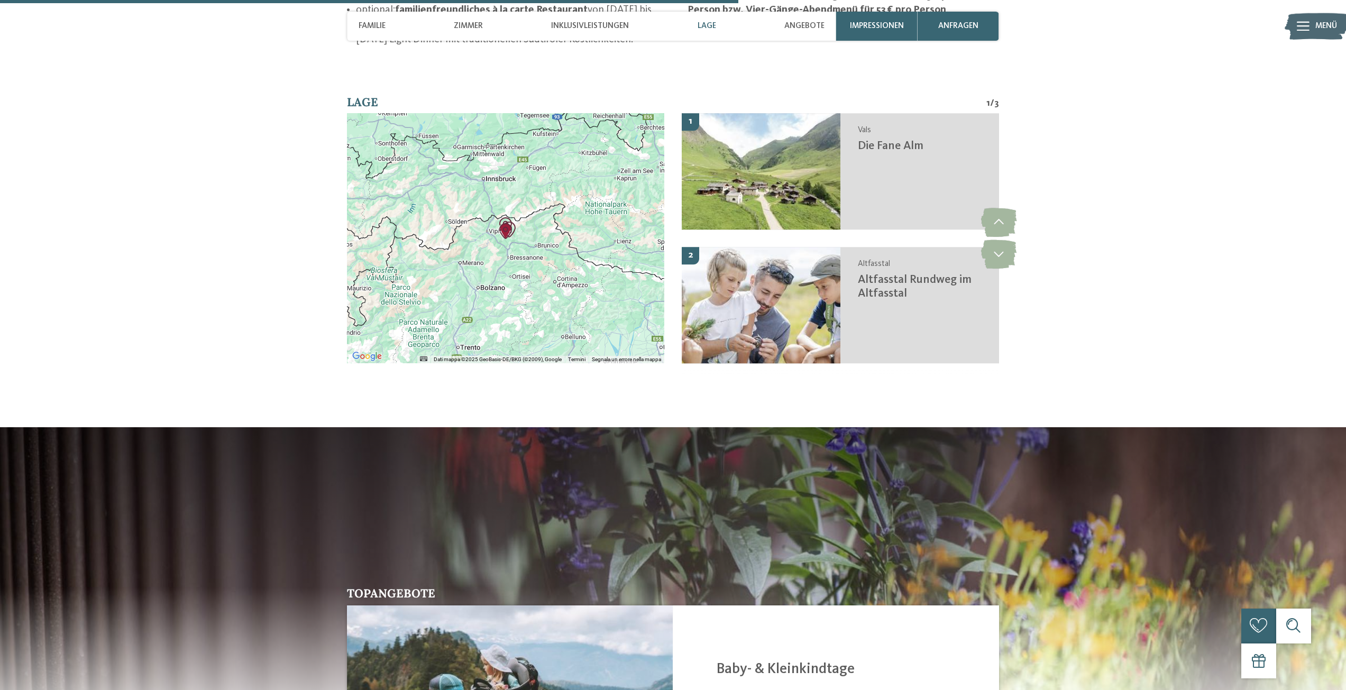
scroll to position [1967, 0]
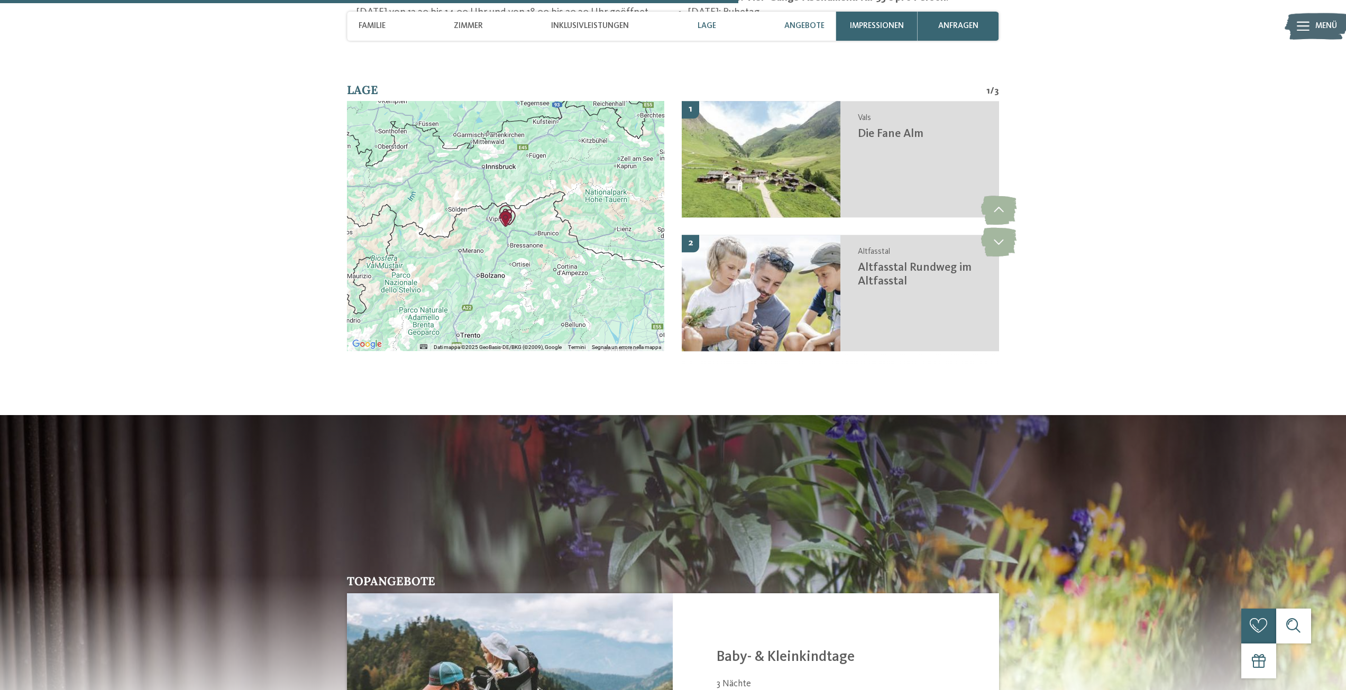
click at [790, 23] on span "Angebote" at bounding box center [805, 26] width 40 height 10
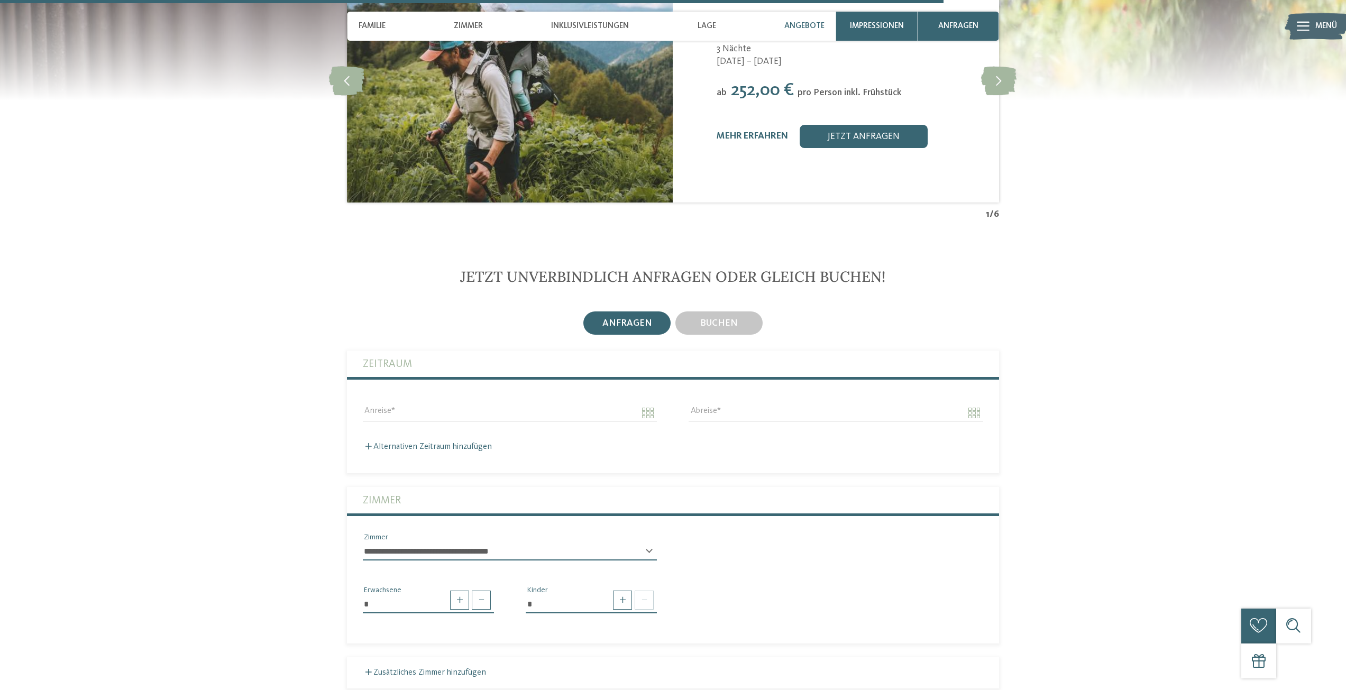
scroll to position [2671, 0]
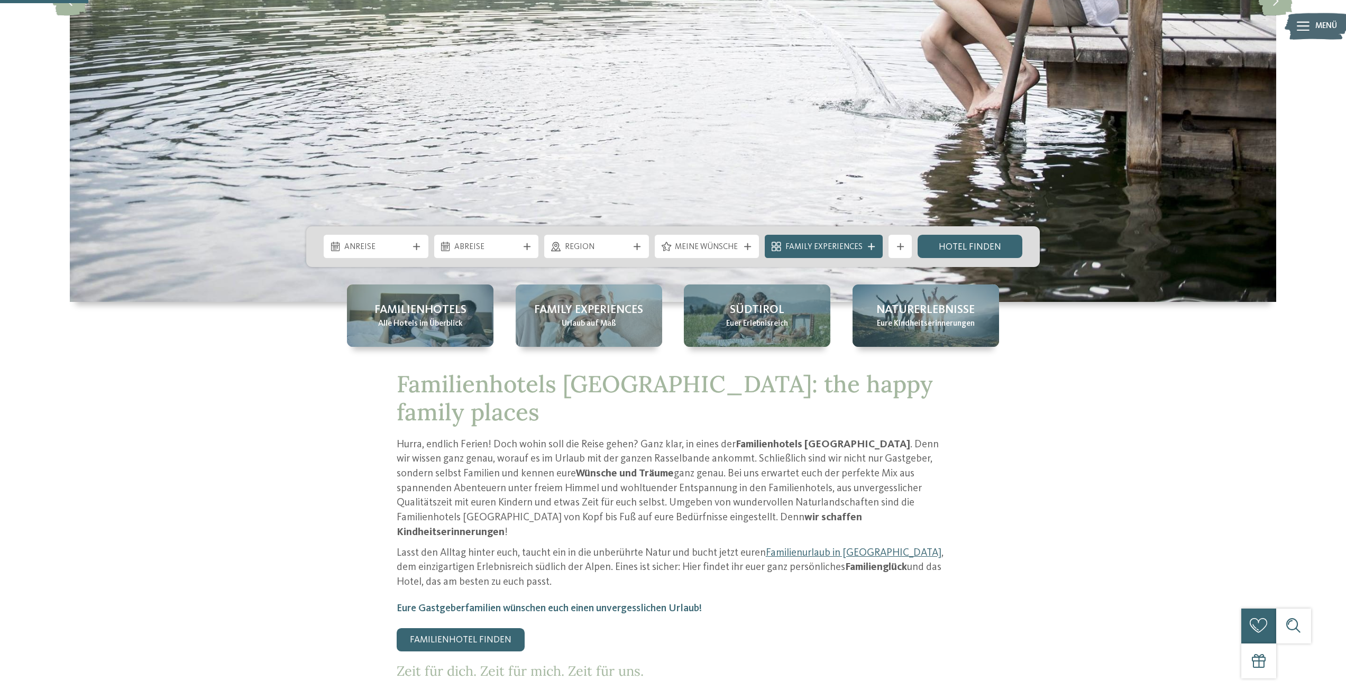
scroll to position [476, 0]
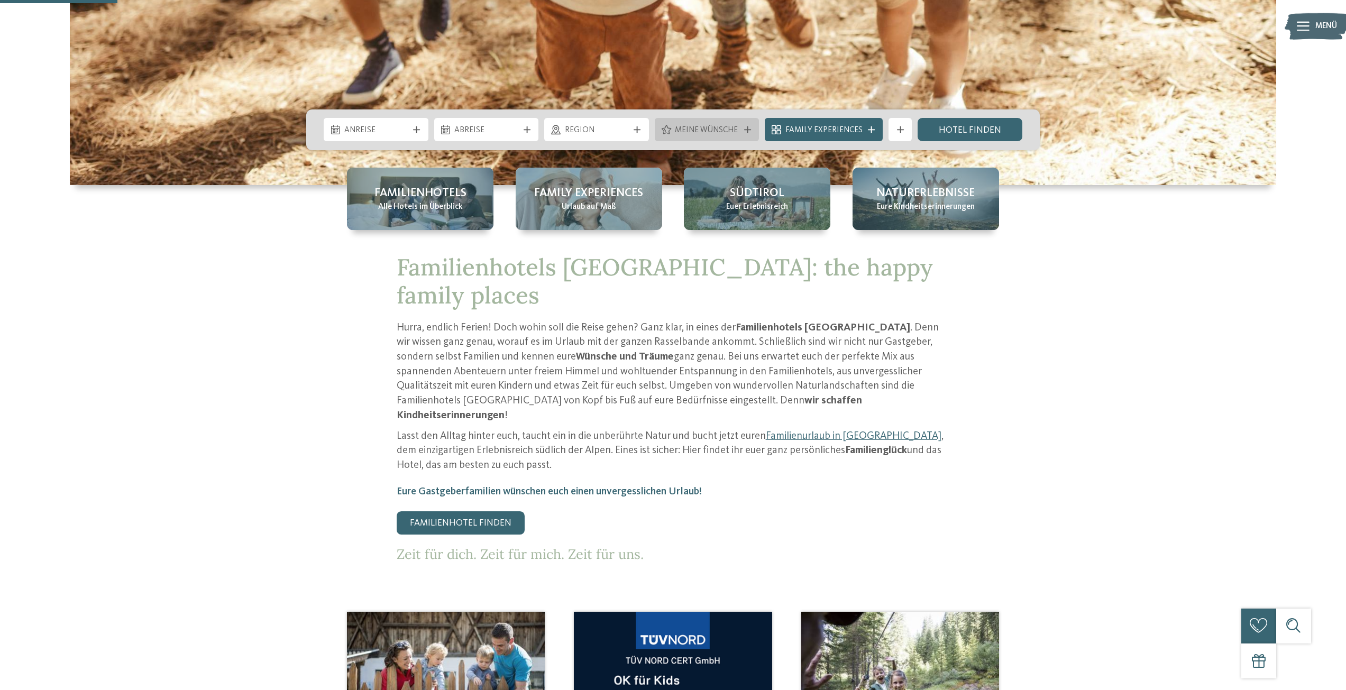
click at [744, 124] on div "Meine Wünsche" at bounding box center [707, 129] width 105 height 23
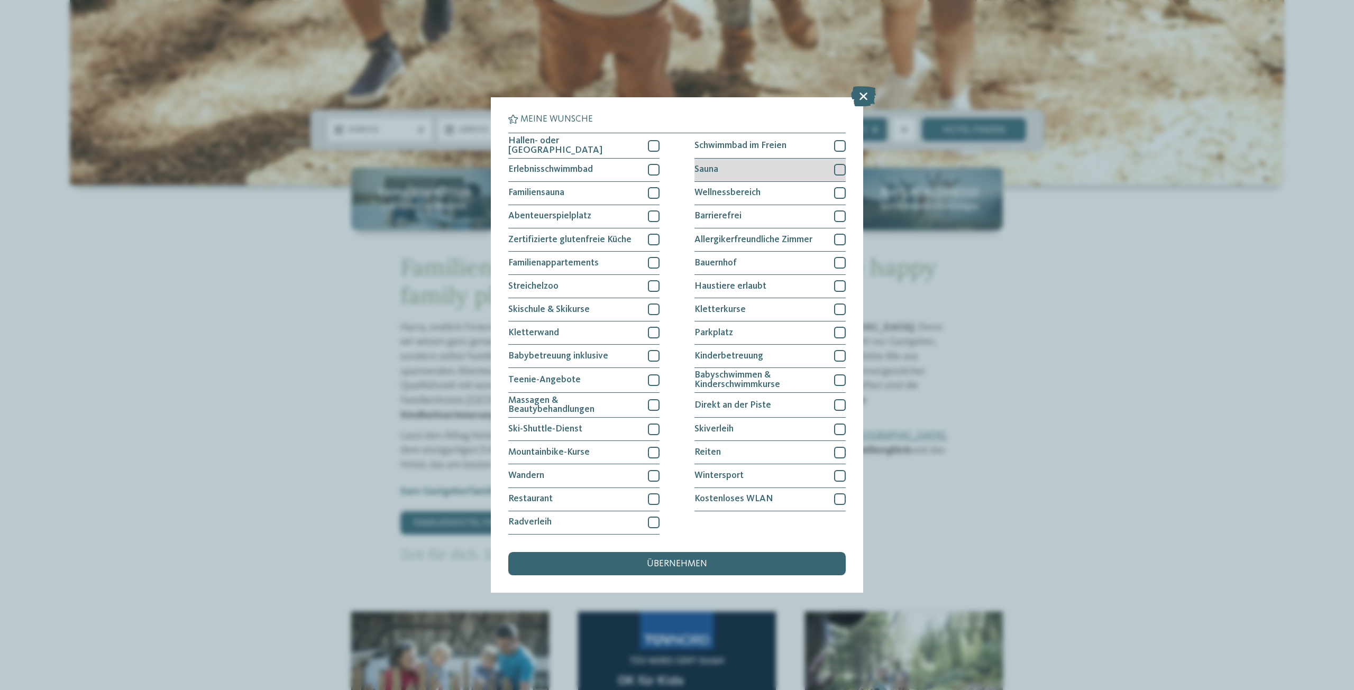
click at [834, 170] on div "Sauna" at bounding box center [770, 170] width 151 height 23
click at [840, 288] on div at bounding box center [840, 286] width 12 height 12
click at [835, 333] on div at bounding box center [840, 333] width 12 height 12
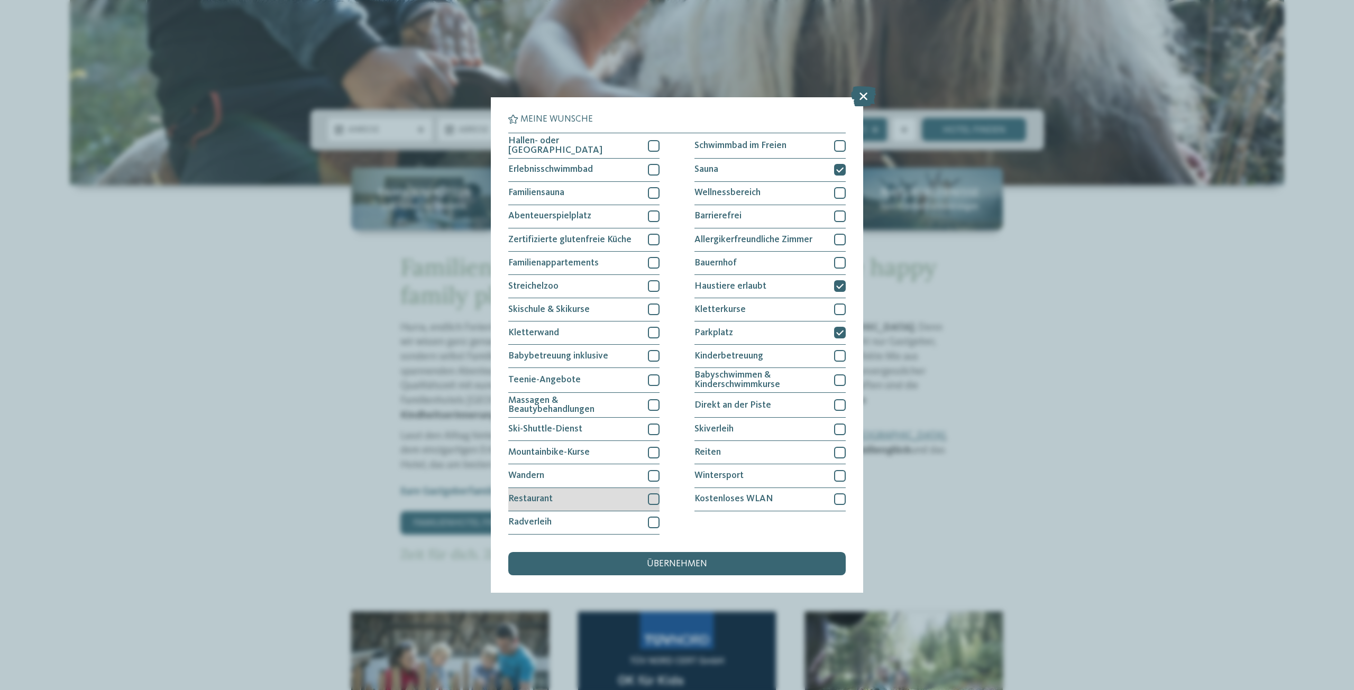
click at [648, 497] on div at bounding box center [654, 500] width 12 height 12
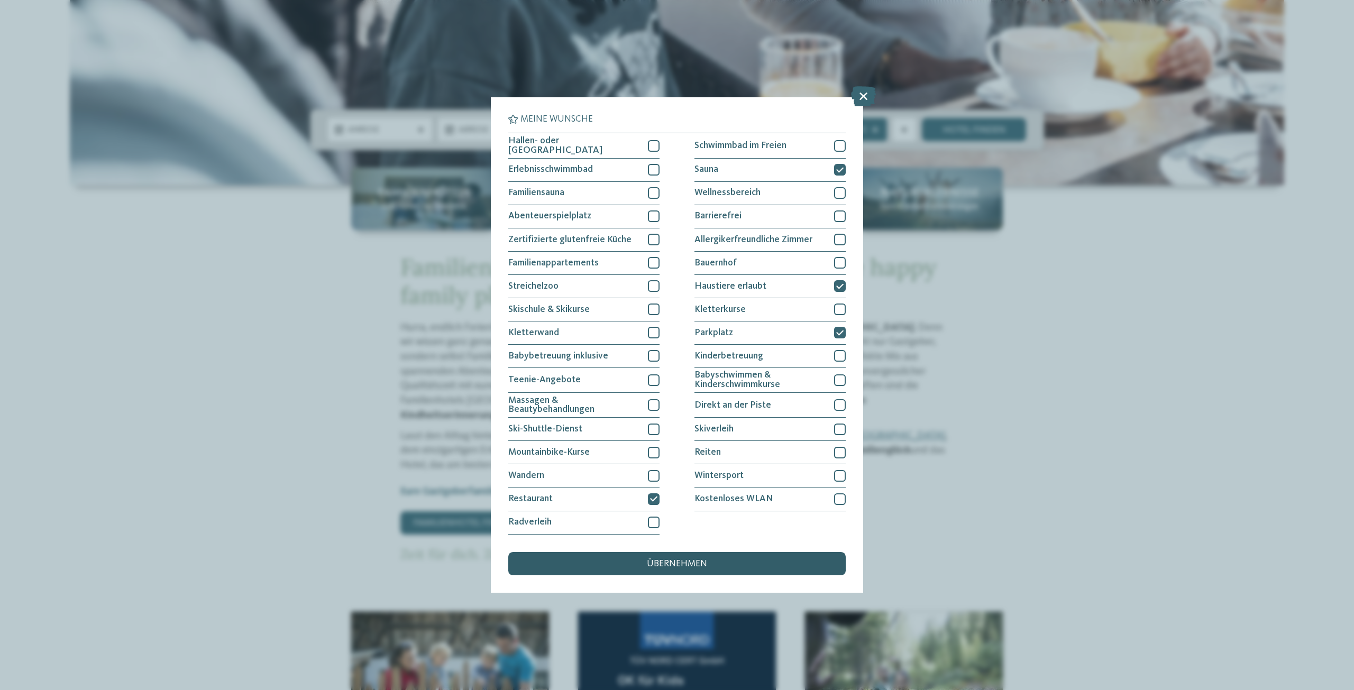
click at [740, 567] on div "übernehmen" at bounding box center [677, 563] width 338 height 23
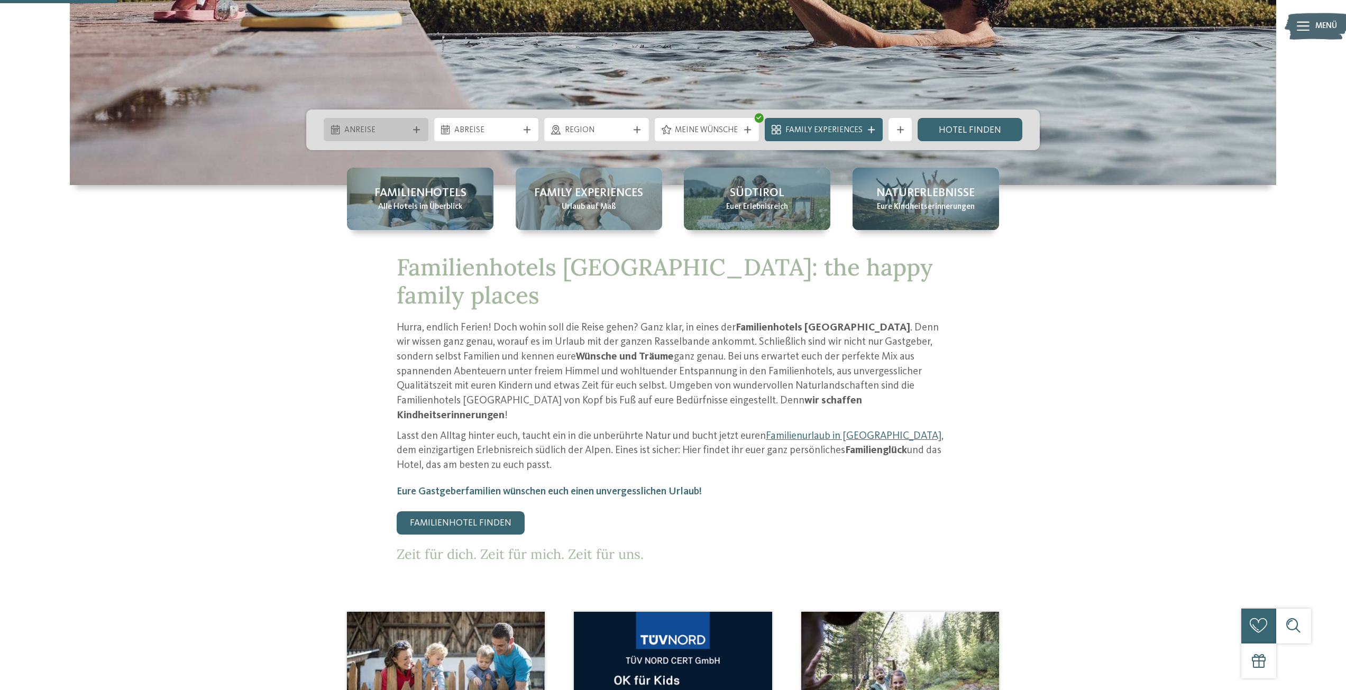
click at [388, 131] on span "Anreise" at bounding box center [376, 131] width 64 height 12
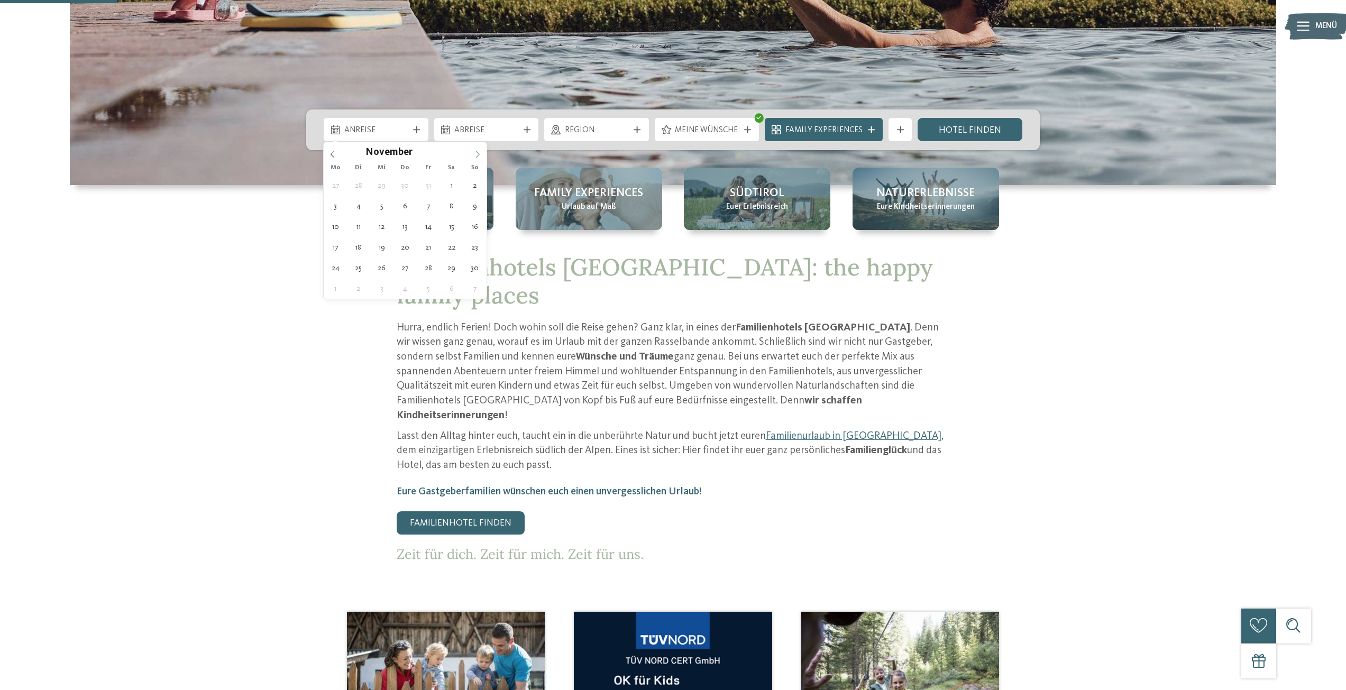
click at [474, 156] on icon at bounding box center [477, 154] width 7 height 7
type div "[DATE]"
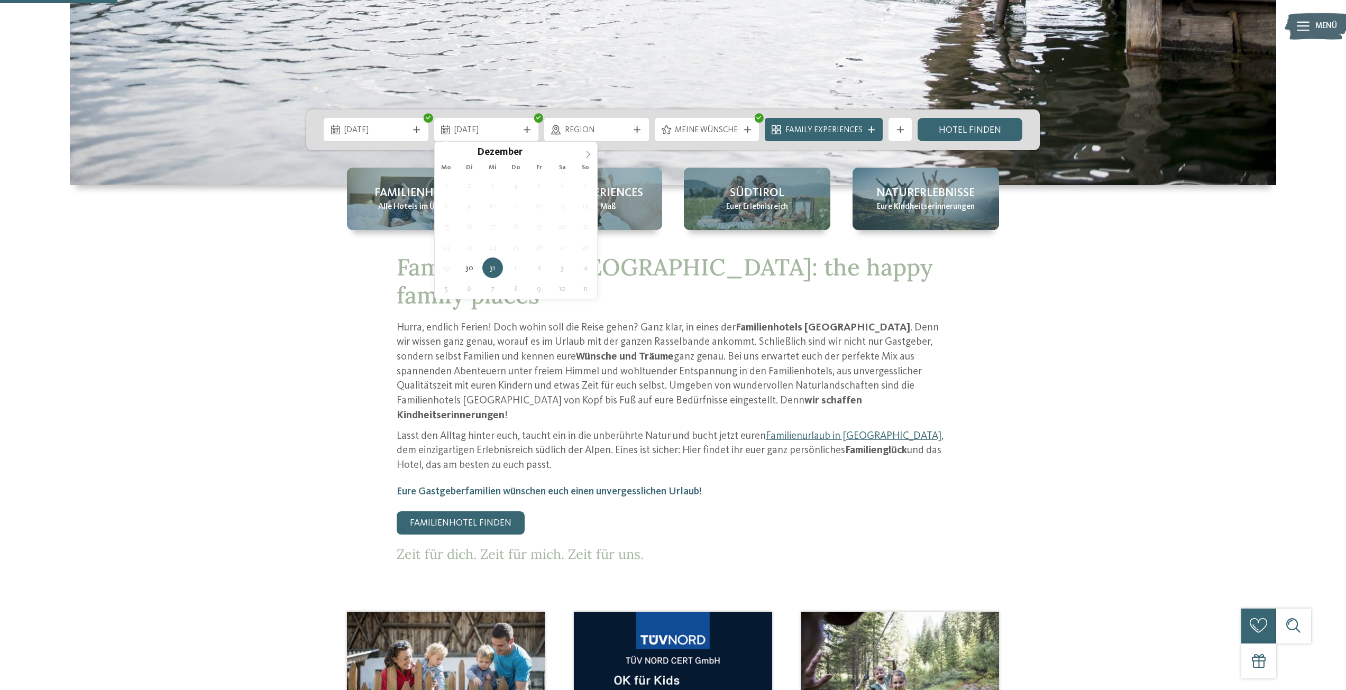
type input "****"
click at [587, 155] on icon at bounding box center [588, 154] width 7 height 7
type div "[DATE]"
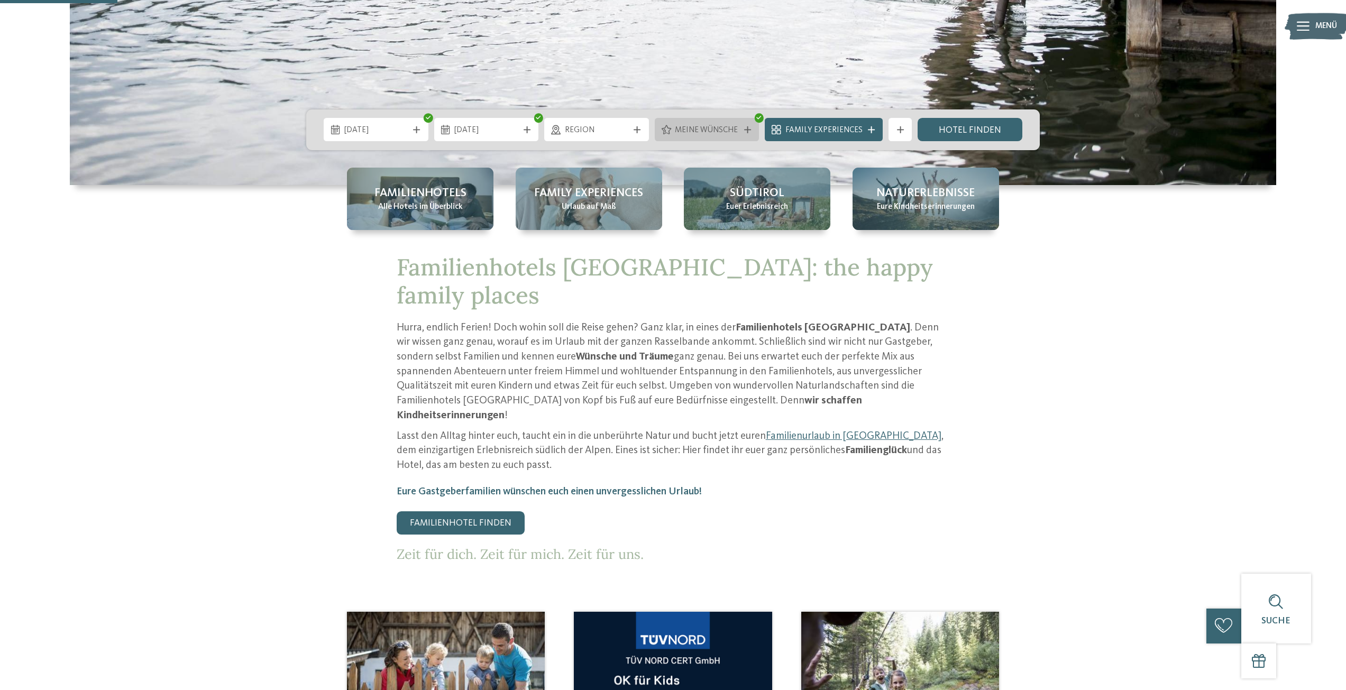
click at [731, 130] on span "Meine Wünsche" at bounding box center [707, 131] width 64 height 12
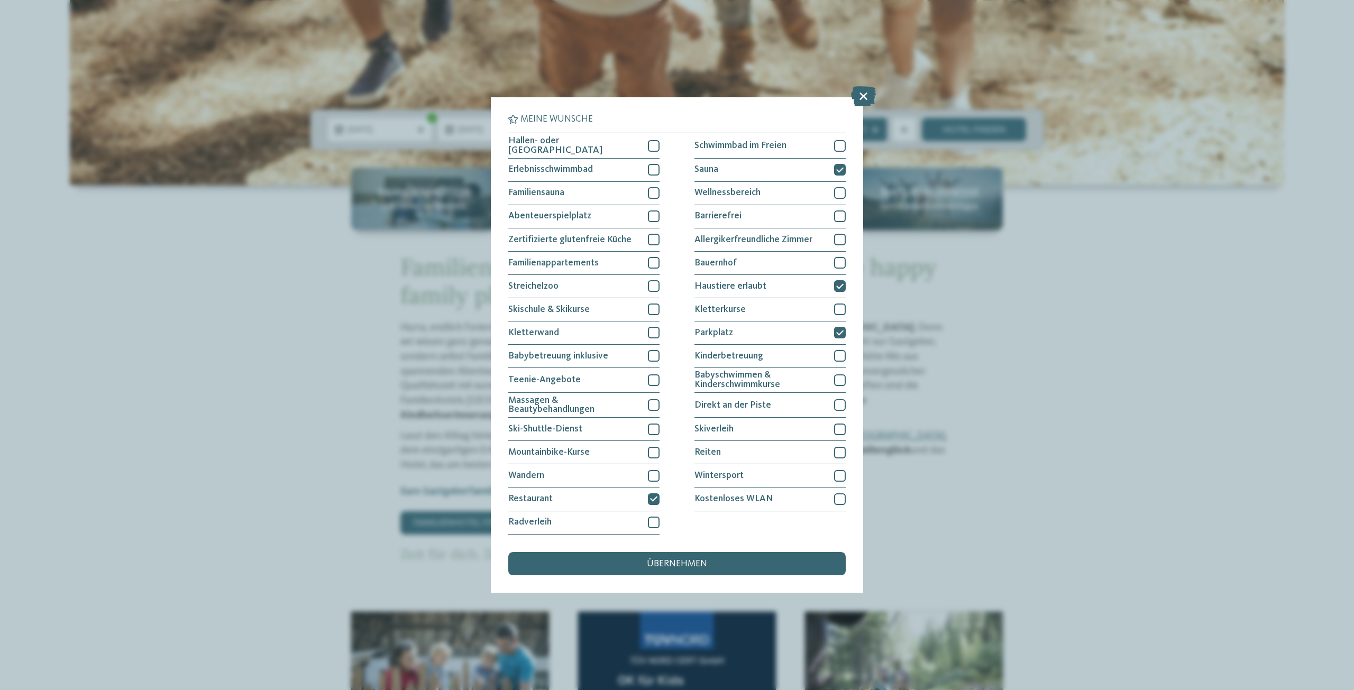
click at [1097, 343] on div "Meine Wünsche Hallen- oder Schleusenbad Schwimmbad im Freien" at bounding box center [677, 345] width 1354 height 690
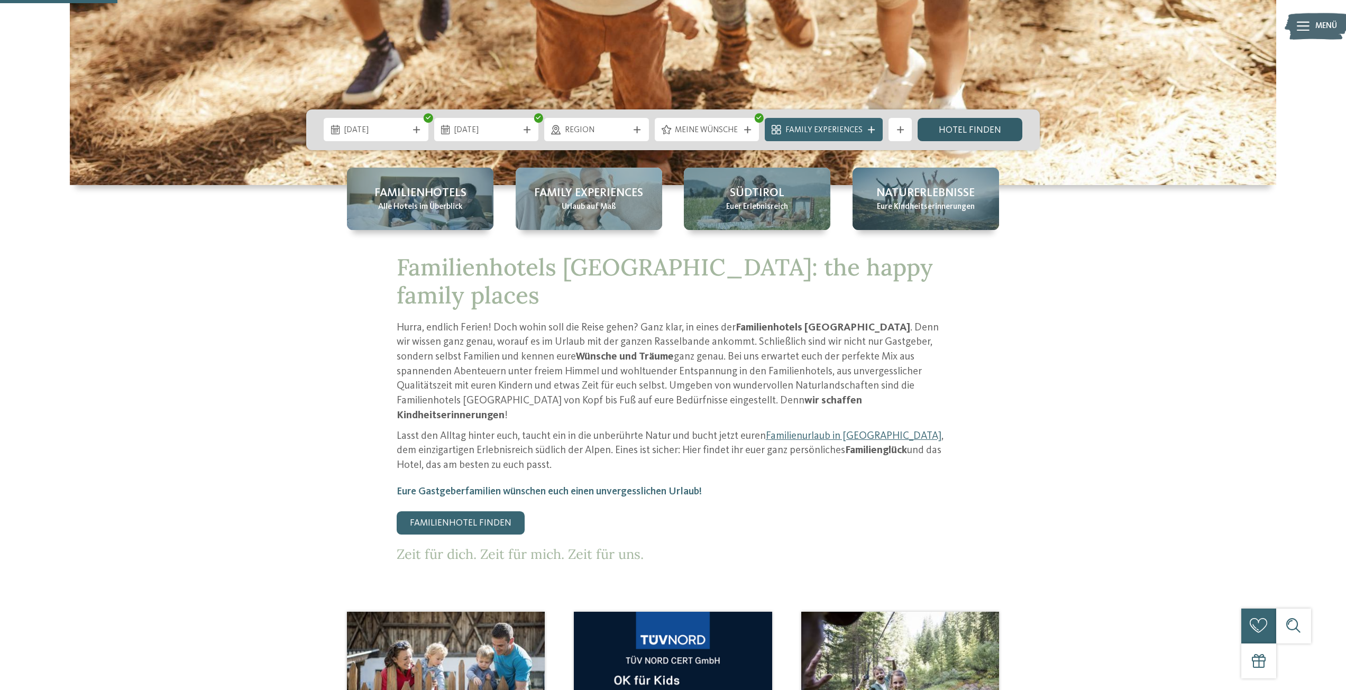
click at [977, 132] on link "Hotel finden" at bounding box center [970, 129] width 105 height 23
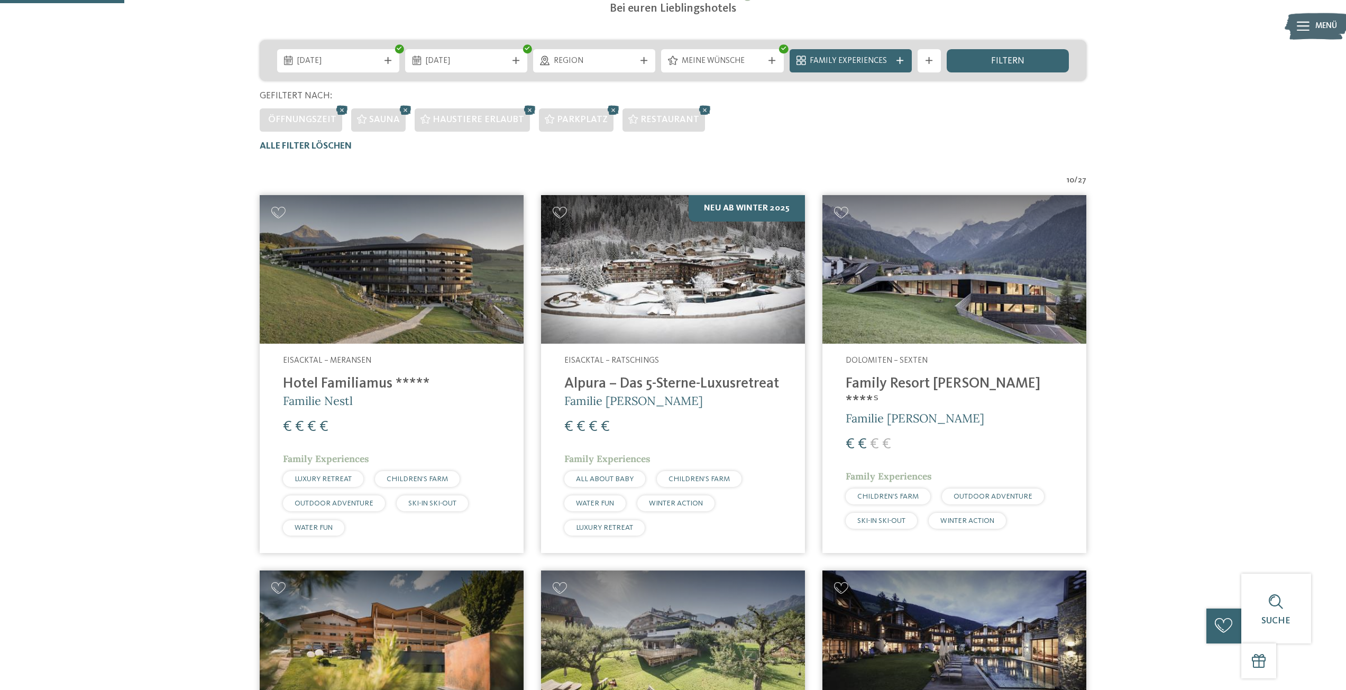
scroll to position [176, 0]
